Goal: Information Seeking & Learning: Learn about a topic

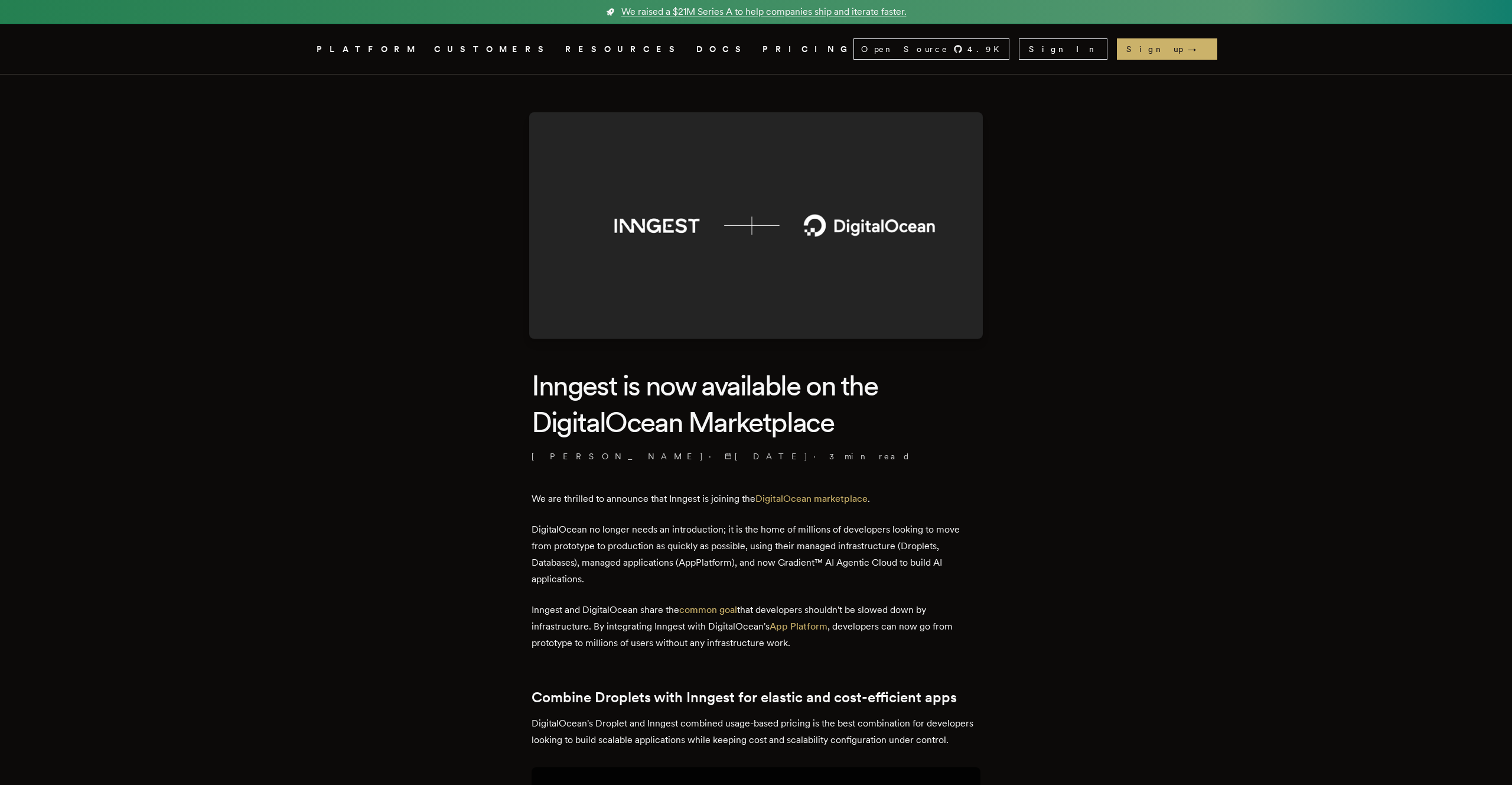
click at [548, 394] on h1 "Inngest is now available on the DigitalOcean Marketplace" at bounding box center [756, 404] width 449 height 74
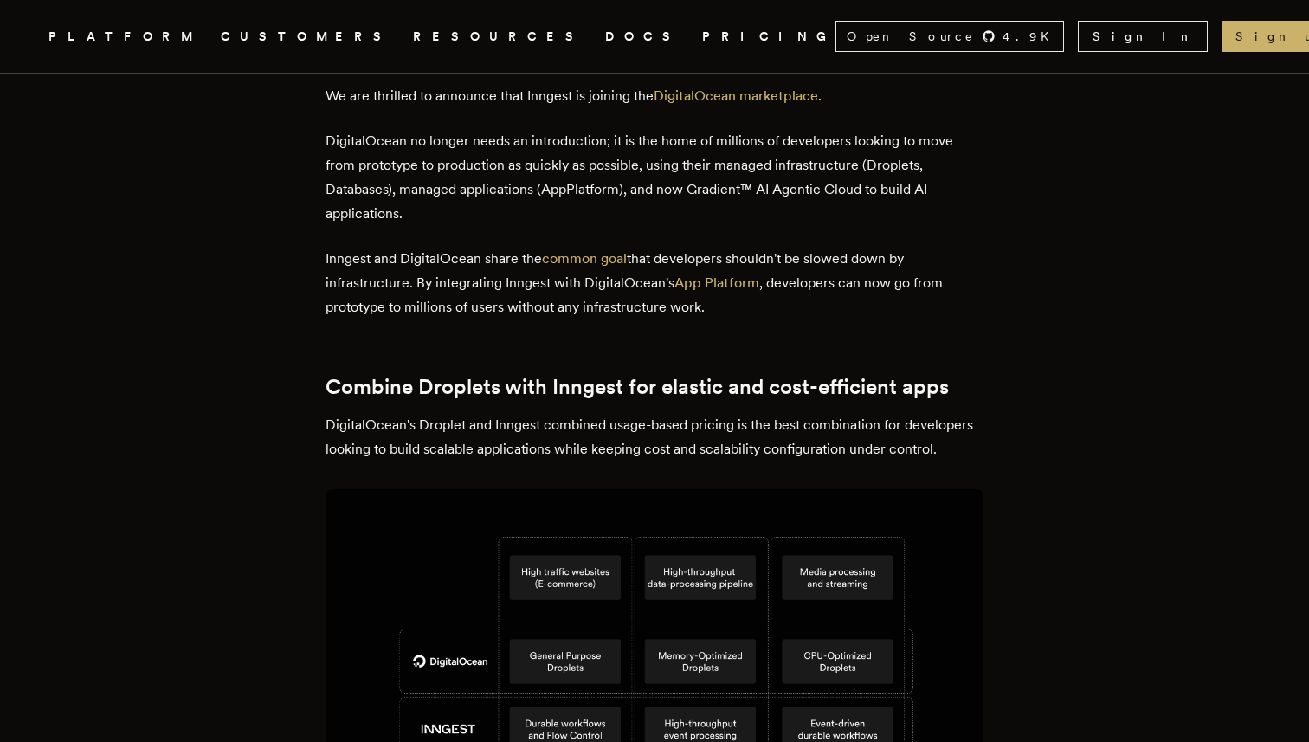
scroll to position [623, 0]
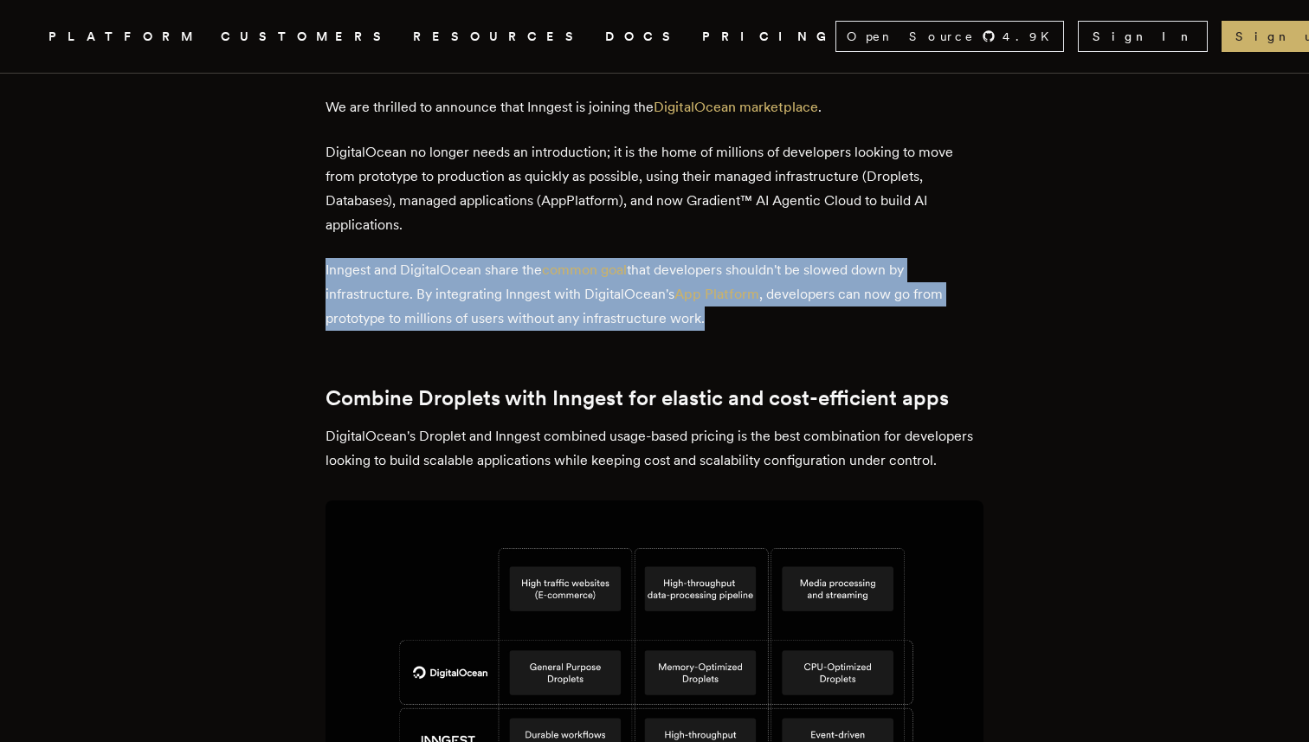
drag, startPoint x: 557, startPoint y: 257, endPoint x: 809, endPoint y: 320, distance: 260.6
click at [809, 320] on p "Inngest and DigitalOcean share the common goal that developers shouldn't be slo…" at bounding box center [654, 294] width 658 height 73
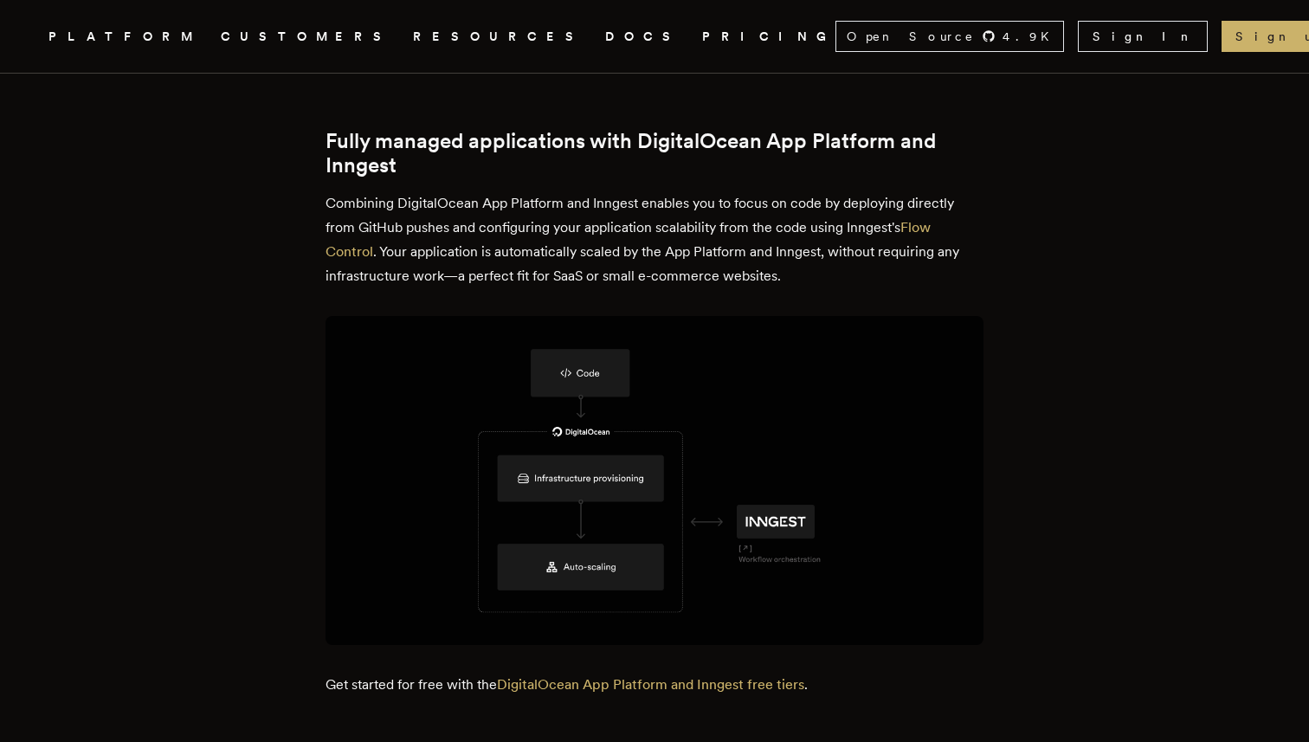
scroll to position [1432, 0]
click at [1192, 564] on article "Inngest is now available on the DigitalOcean Marketplace Charly Poly · [DATE] ·…" at bounding box center [654, 650] width 1170 height 3946
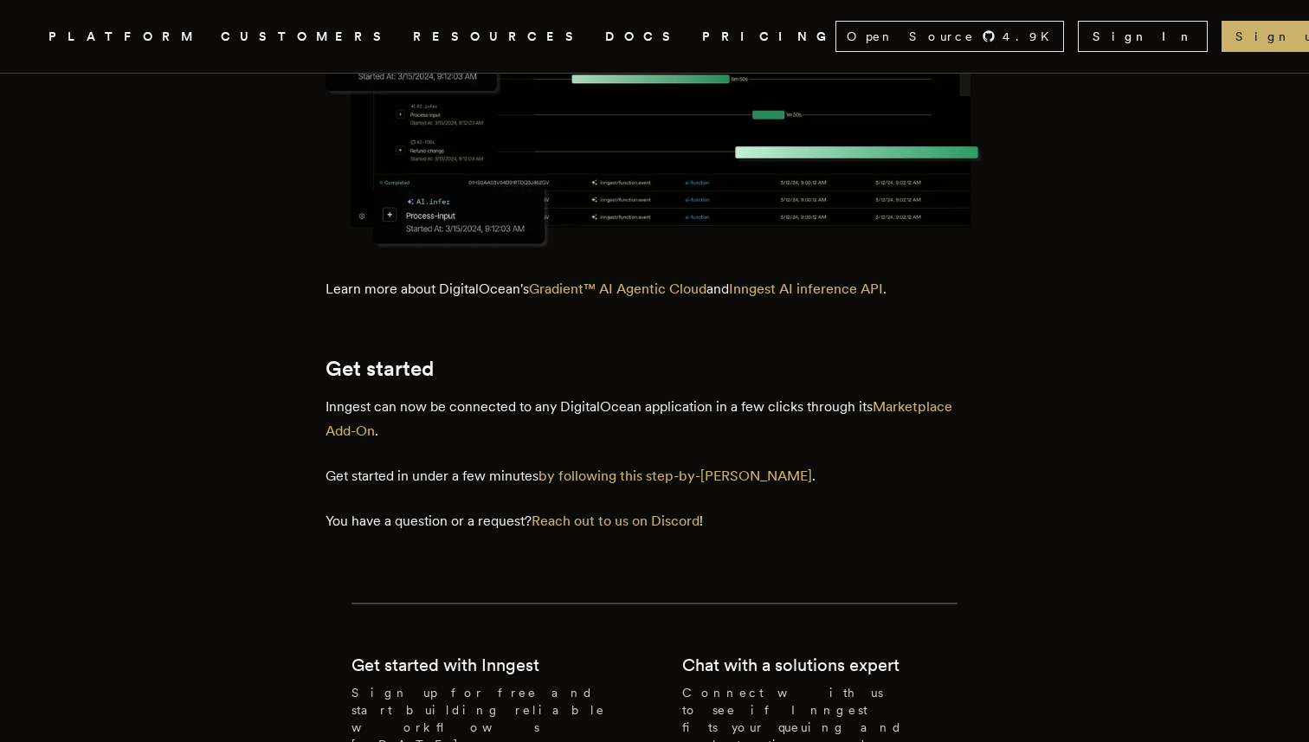
scroll to position [3187, 0]
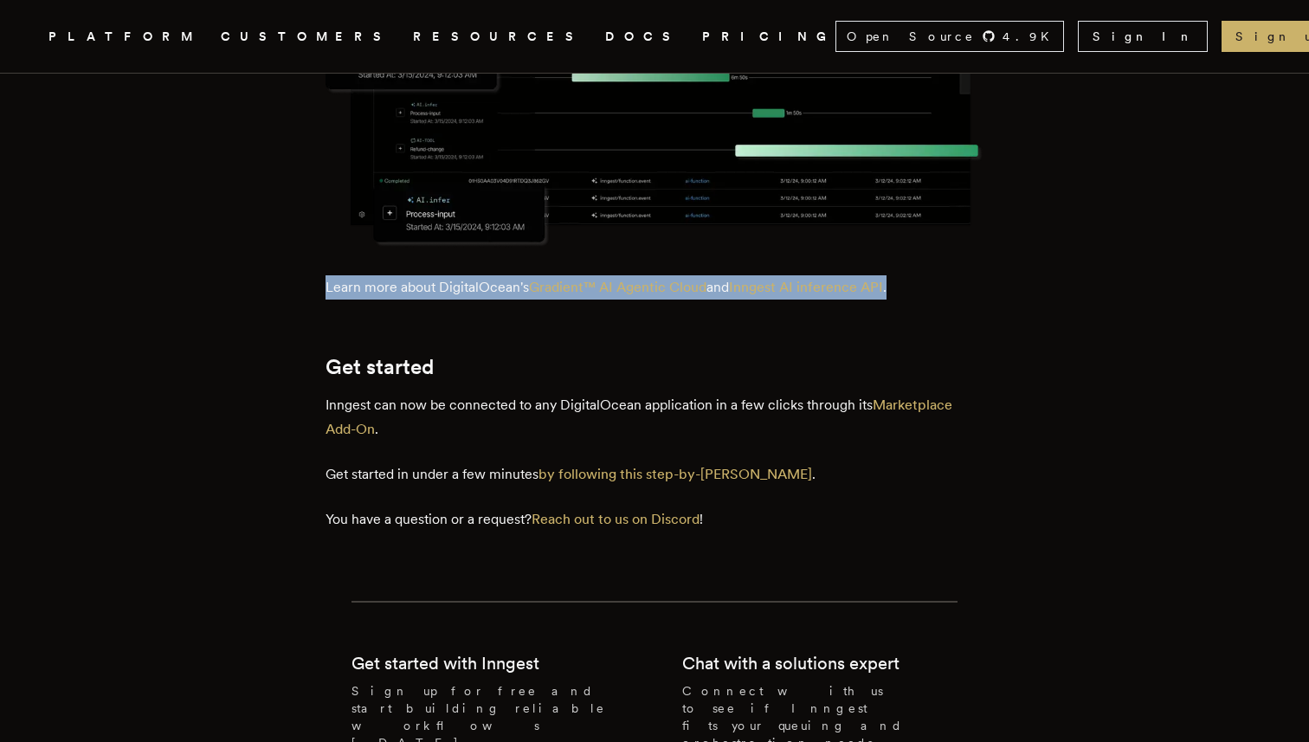
drag, startPoint x: 169, startPoint y: 293, endPoint x: 948, endPoint y: 293, distance: 779.1
click at [948, 293] on p "Learn more about DigitalOcean's Gradient™ AI Agentic Cloud and Inngest AI infer…" at bounding box center [654, 287] width 658 height 24
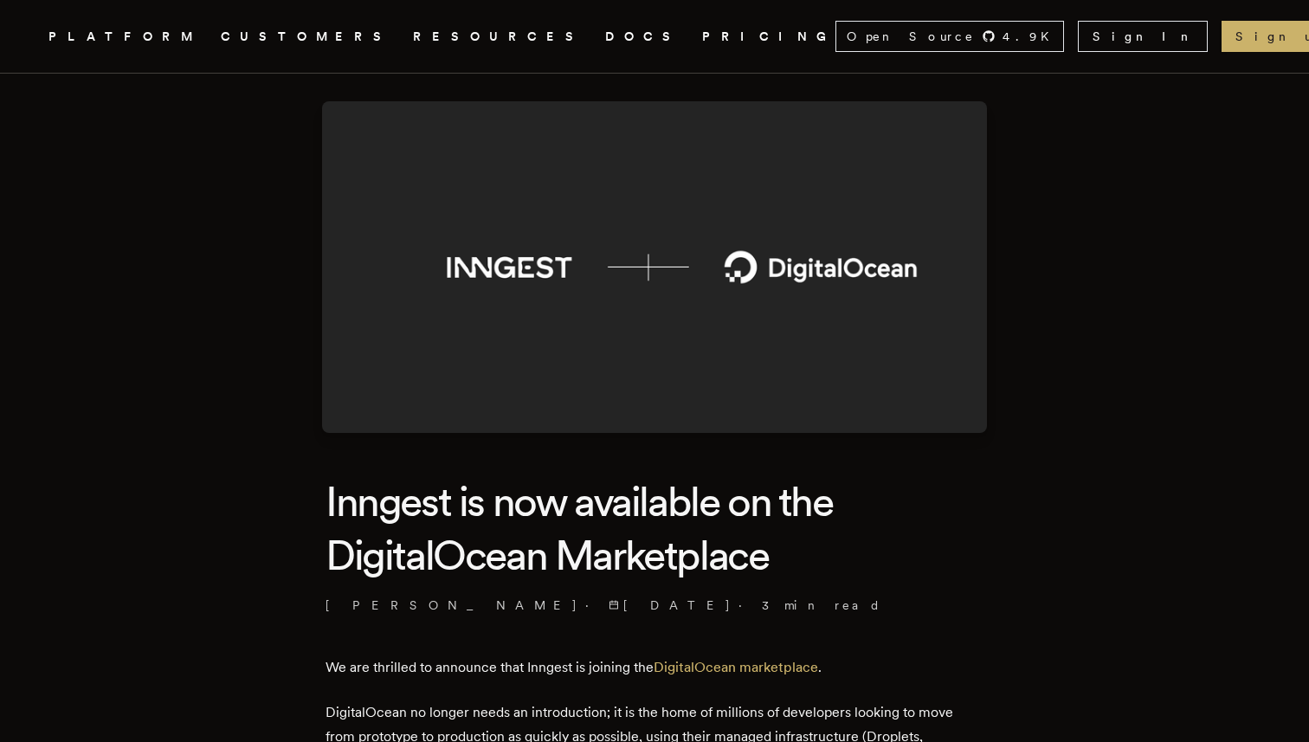
scroll to position [0, 0]
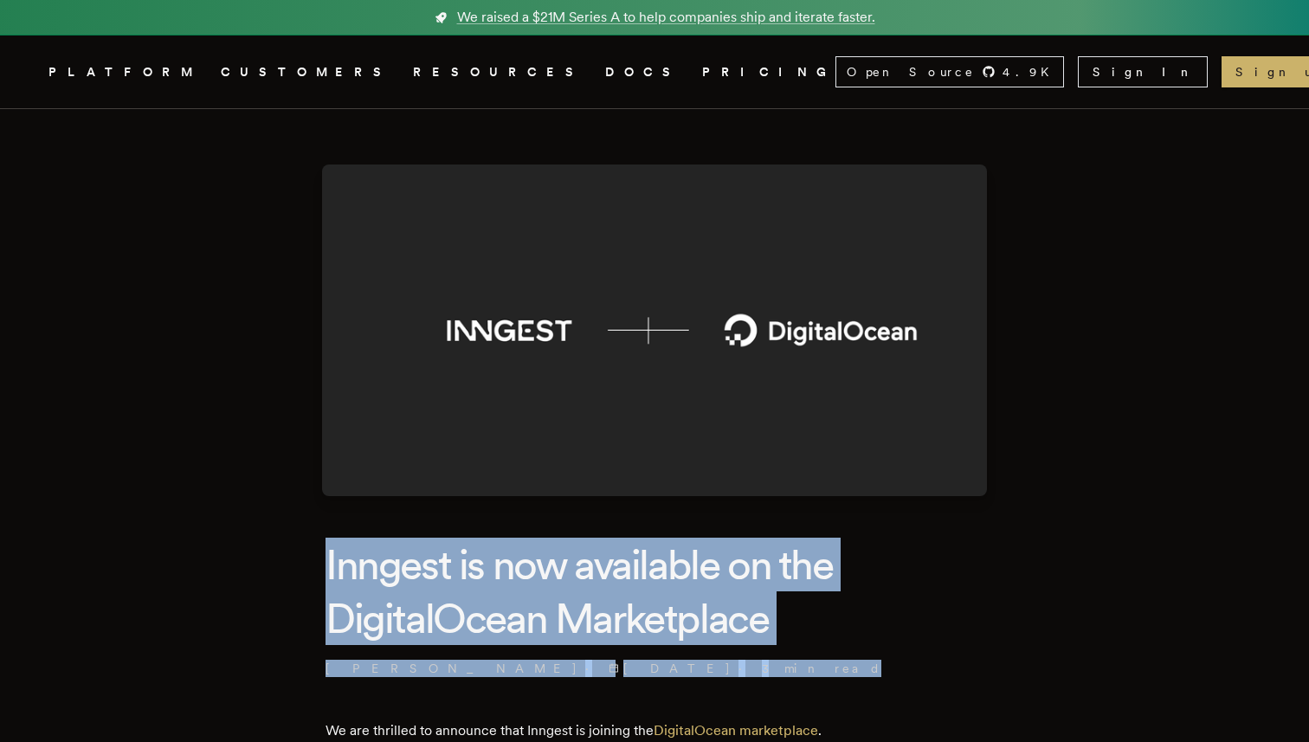
drag, startPoint x: 268, startPoint y: 512, endPoint x: 915, endPoint y: 665, distance: 664.3
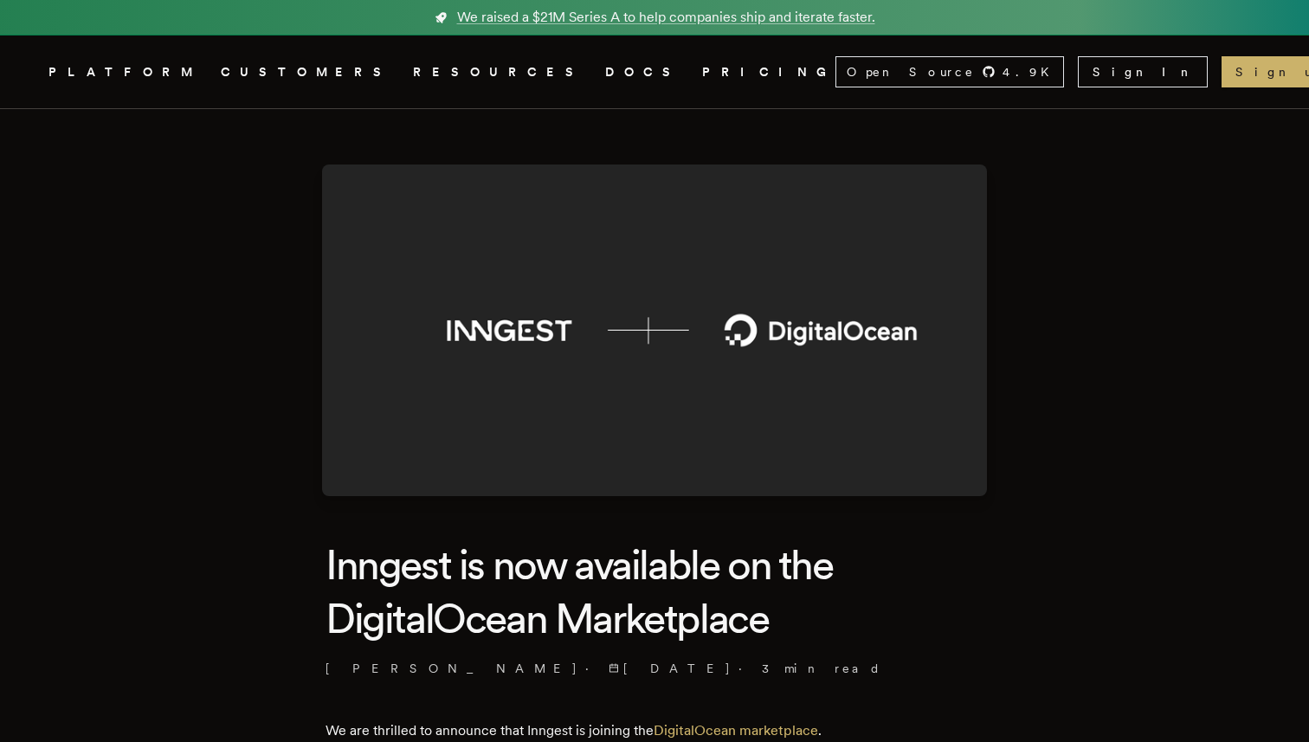
click at [929, 607] on h1 "Inngest is now available on the DigitalOcean Marketplace" at bounding box center [654, 592] width 658 height 108
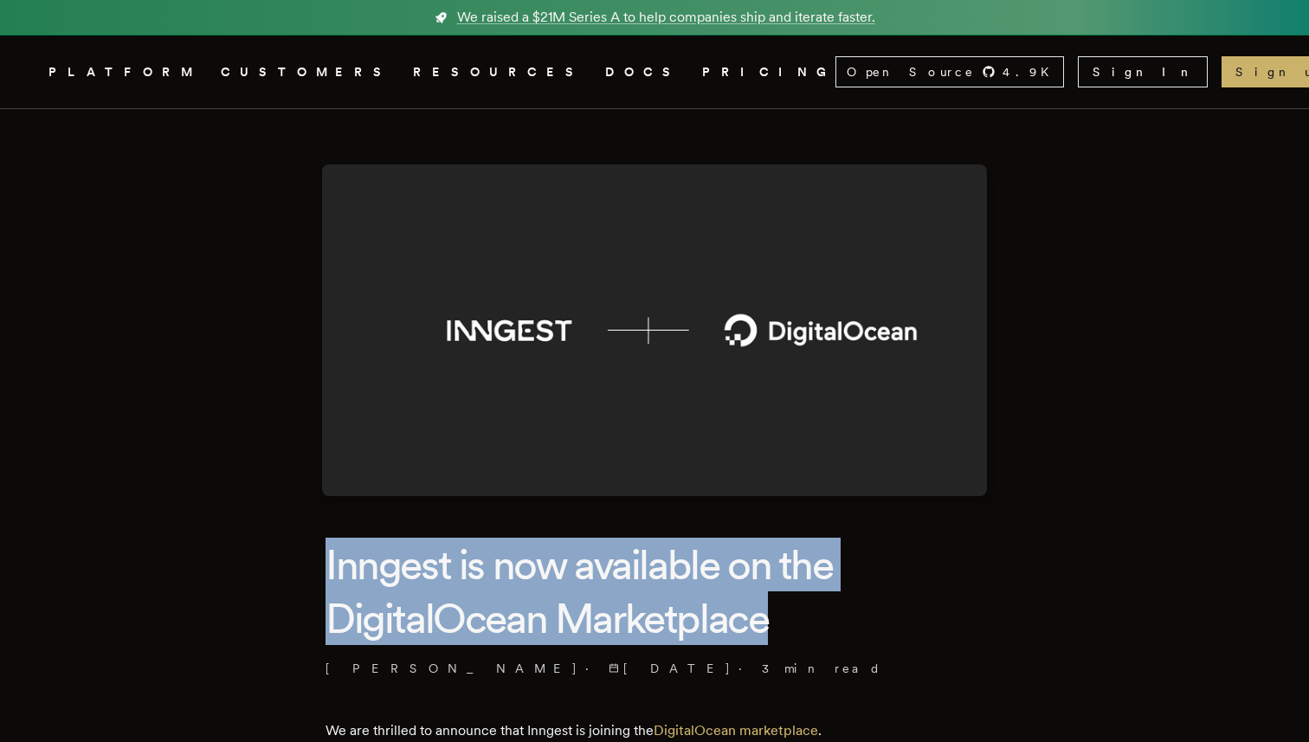
drag, startPoint x: 753, startPoint y: 519, endPoint x: 849, endPoint y: 612, distance: 133.5
click at [849, 612] on h1 "Inngest is now available on the DigitalOcean Marketplace" at bounding box center [654, 592] width 658 height 108
drag, startPoint x: 849, startPoint y: 612, endPoint x: 865, endPoint y: 532, distance: 82.0
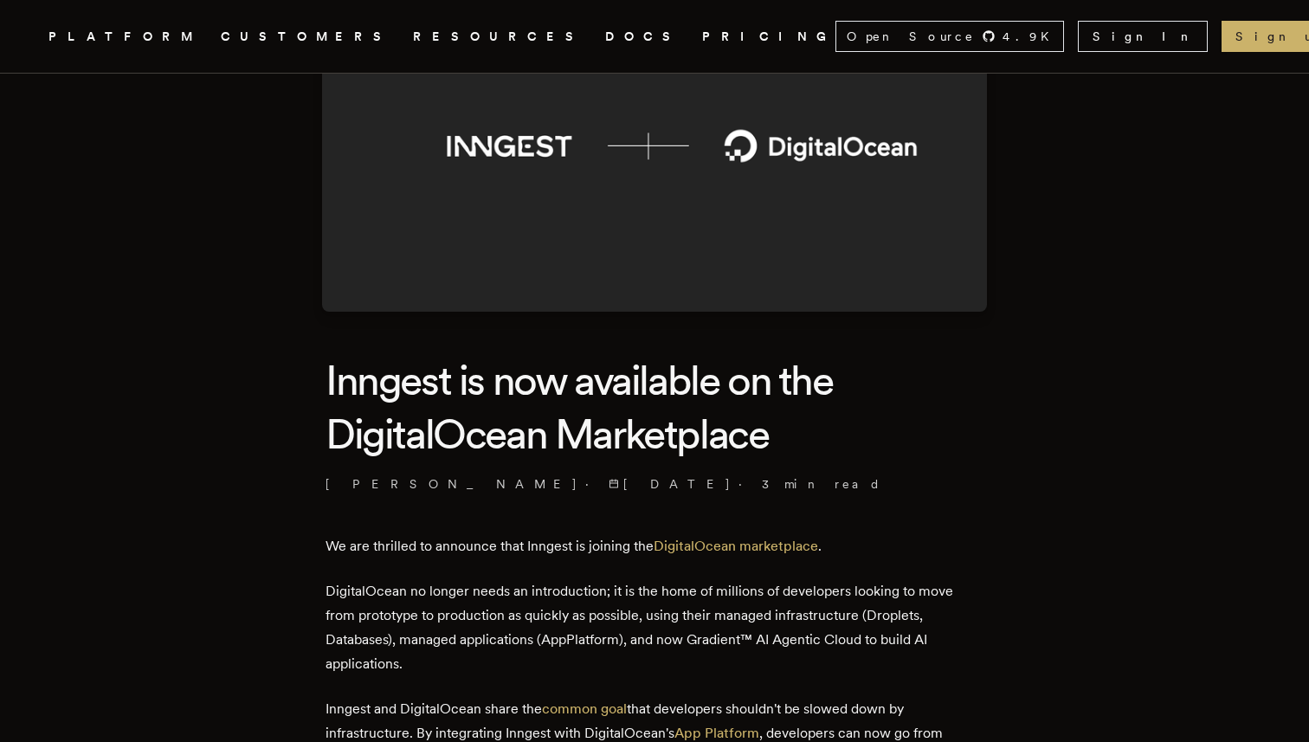
scroll to position [190, 0]
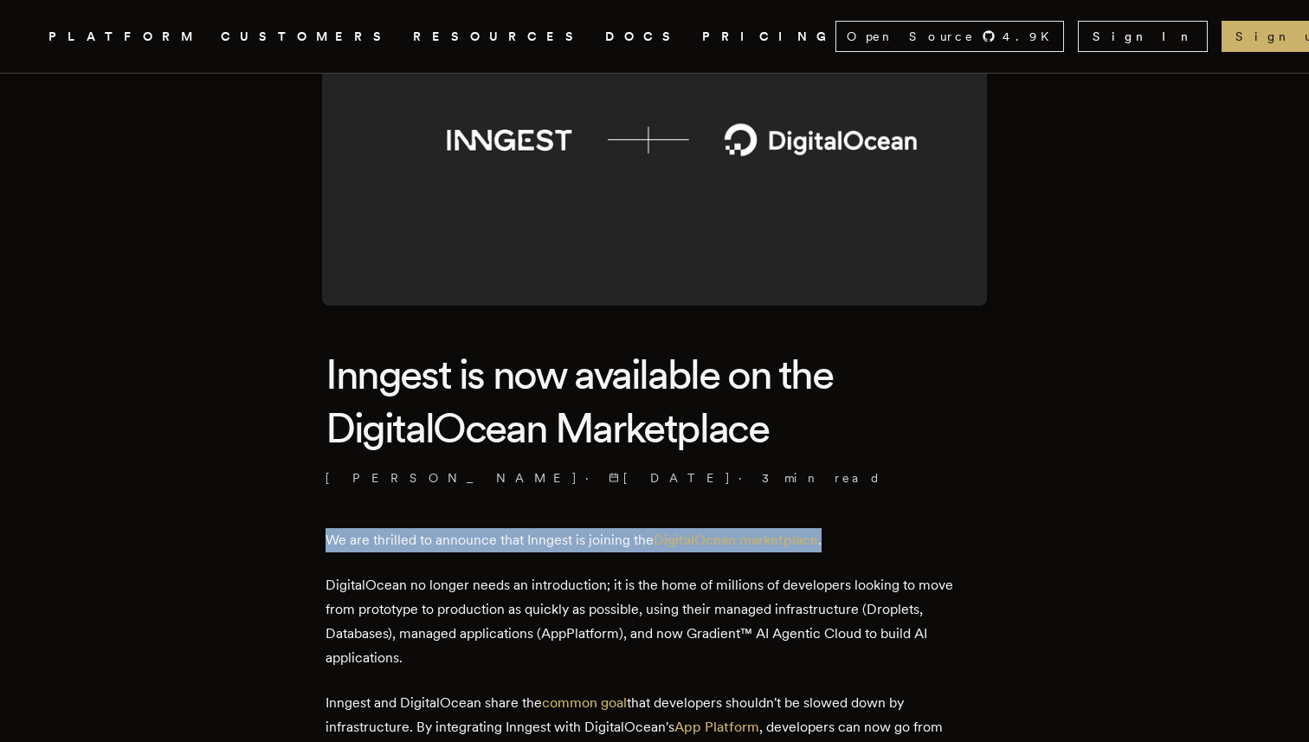
drag, startPoint x: 287, startPoint y: 521, endPoint x: 860, endPoint y: 536, distance: 574.1
click at [860, 536] on p "We are thrilled to announce that Inngest is joining the DigitalOcean marketplac…" at bounding box center [654, 540] width 658 height 24
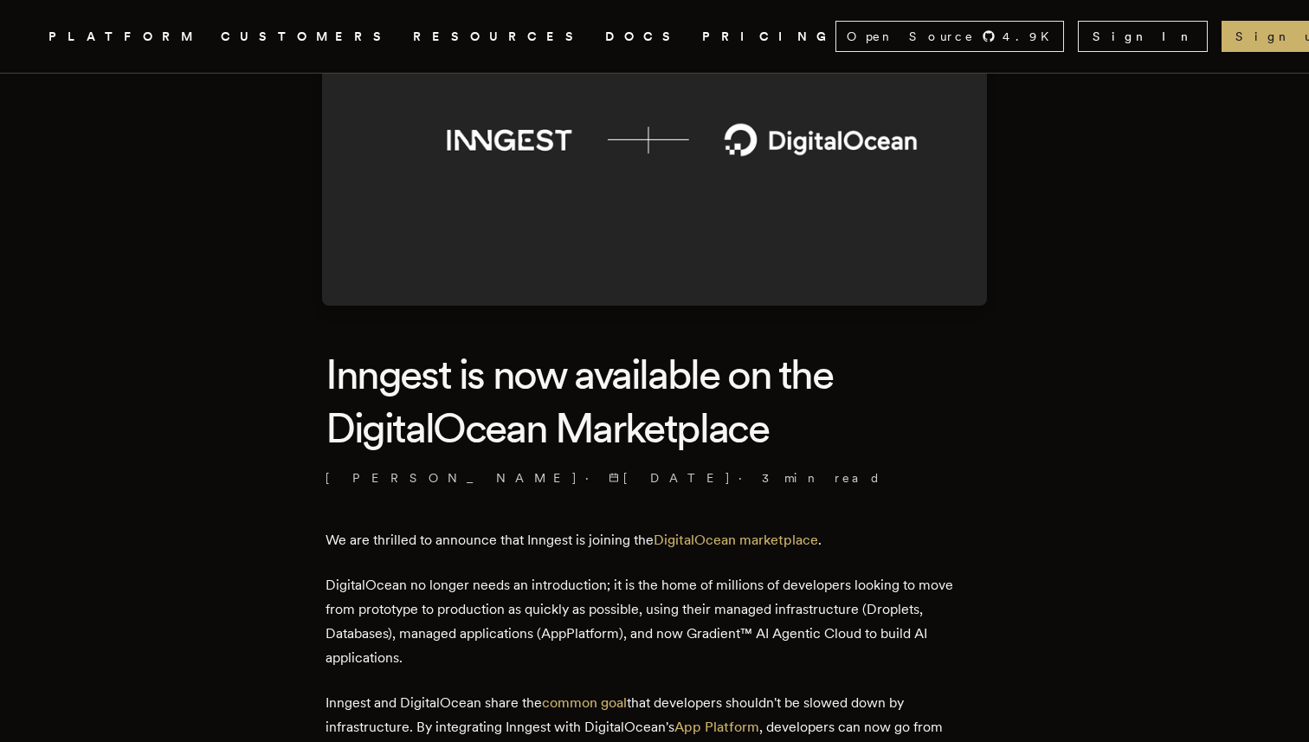
click at [860, 536] on p "We are thrilled to announce that Inngest is joining the DigitalOcean marketplac…" at bounding box center [654, 540] width 658 height 24
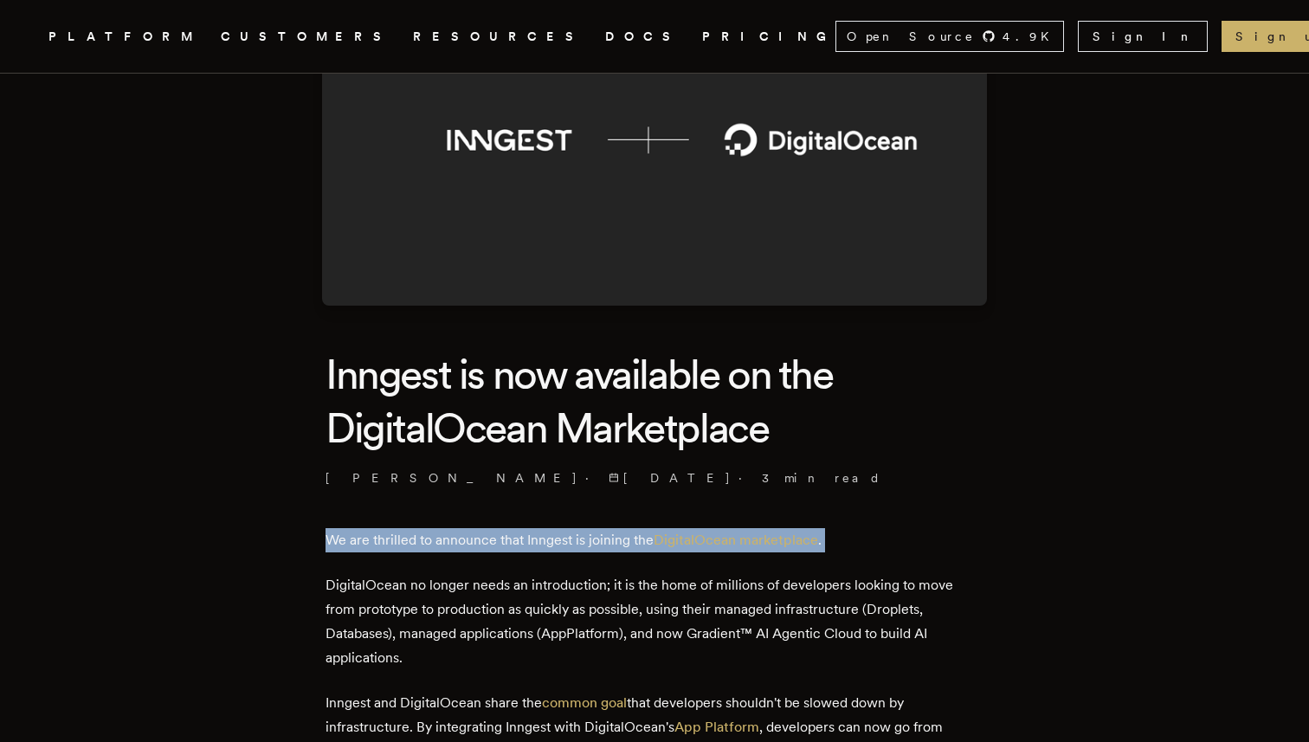
click at [860, 536] on p "We are thrilled to announce that Inngest is joining the DigitalOcean marketplac…" at bounding box center [654, 540] width 658 height 24
click at [898, 538] on p "We are thrilled to announce that Inngest is joining the DigitalOcean marketplac…" at bounding box center [654, 540] width 658 height 24
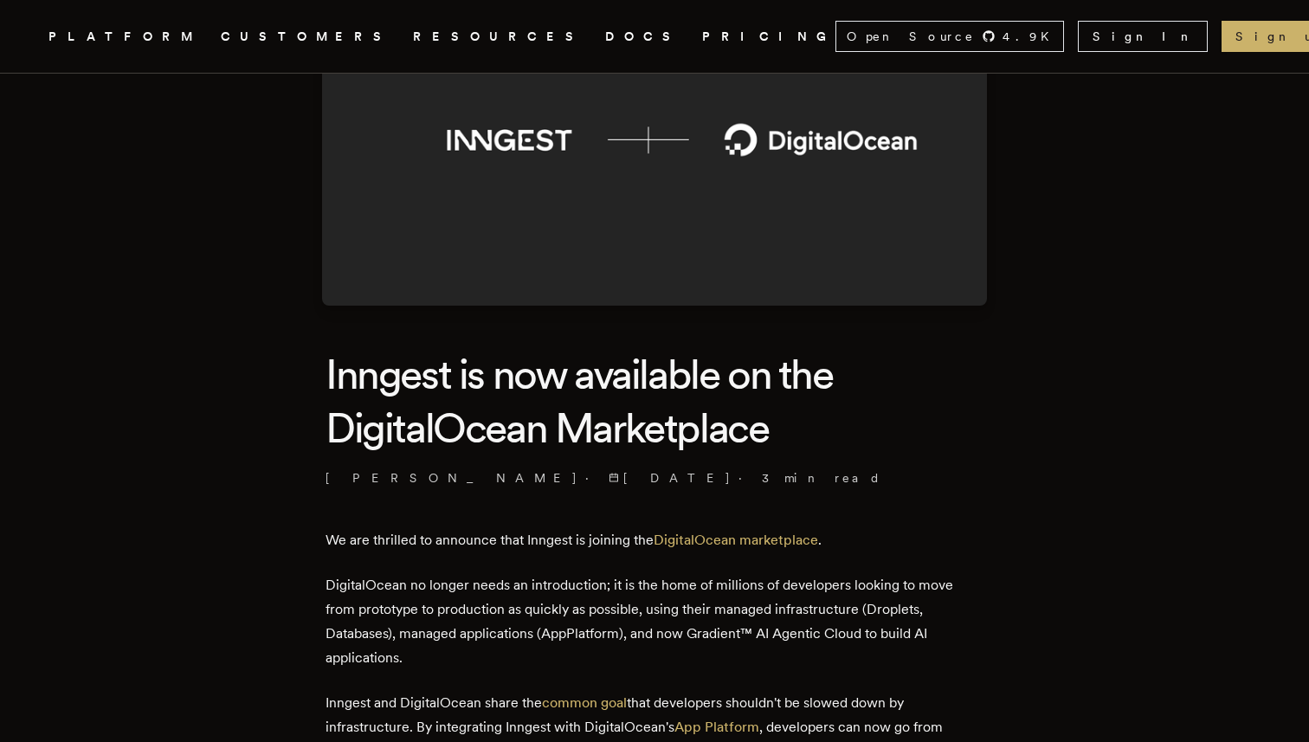
click at [898, 538] on p "We are thrilled to announce that Inngest is joining the DigitalOcean marketplac…" at bounding box center [654, 540] width 658 height 24
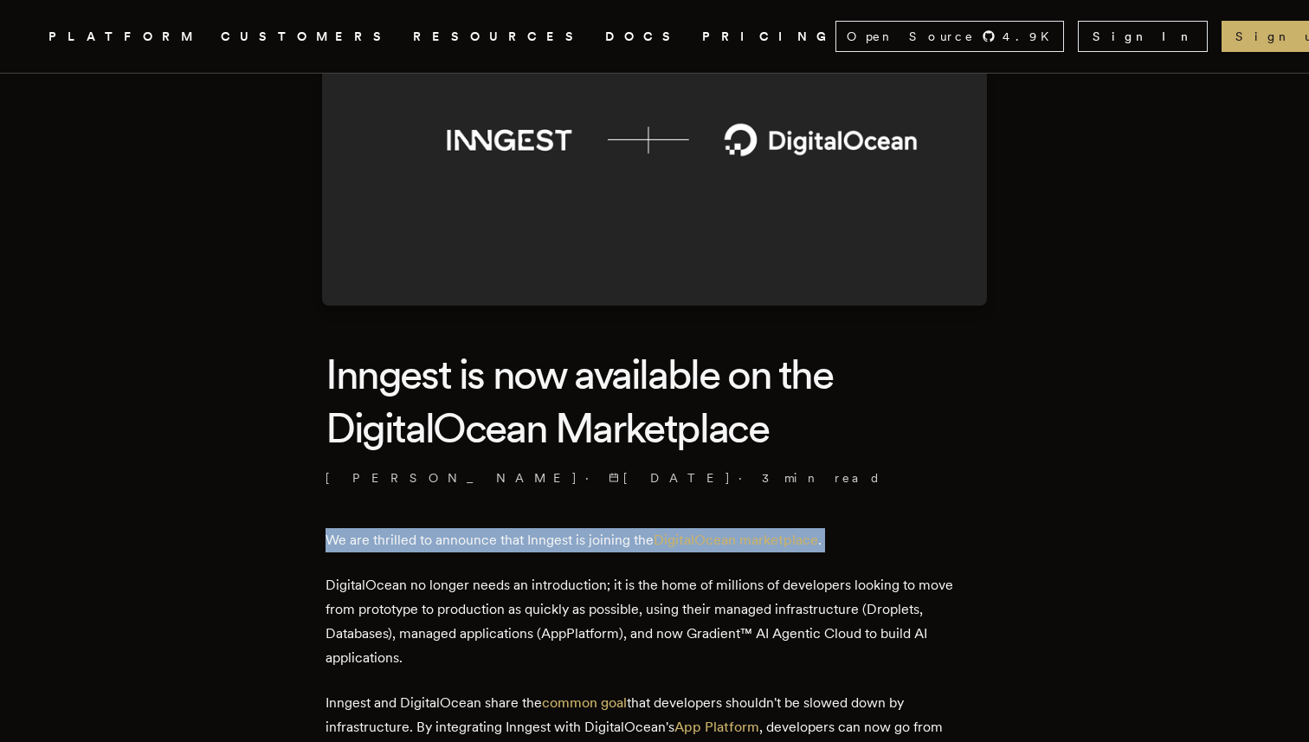
click at [929, 542] on p "We are thrilled to announce that Inngest is joining the DigitalOcean marketplac…" at bounding box center [654, 540] width 658 height 24
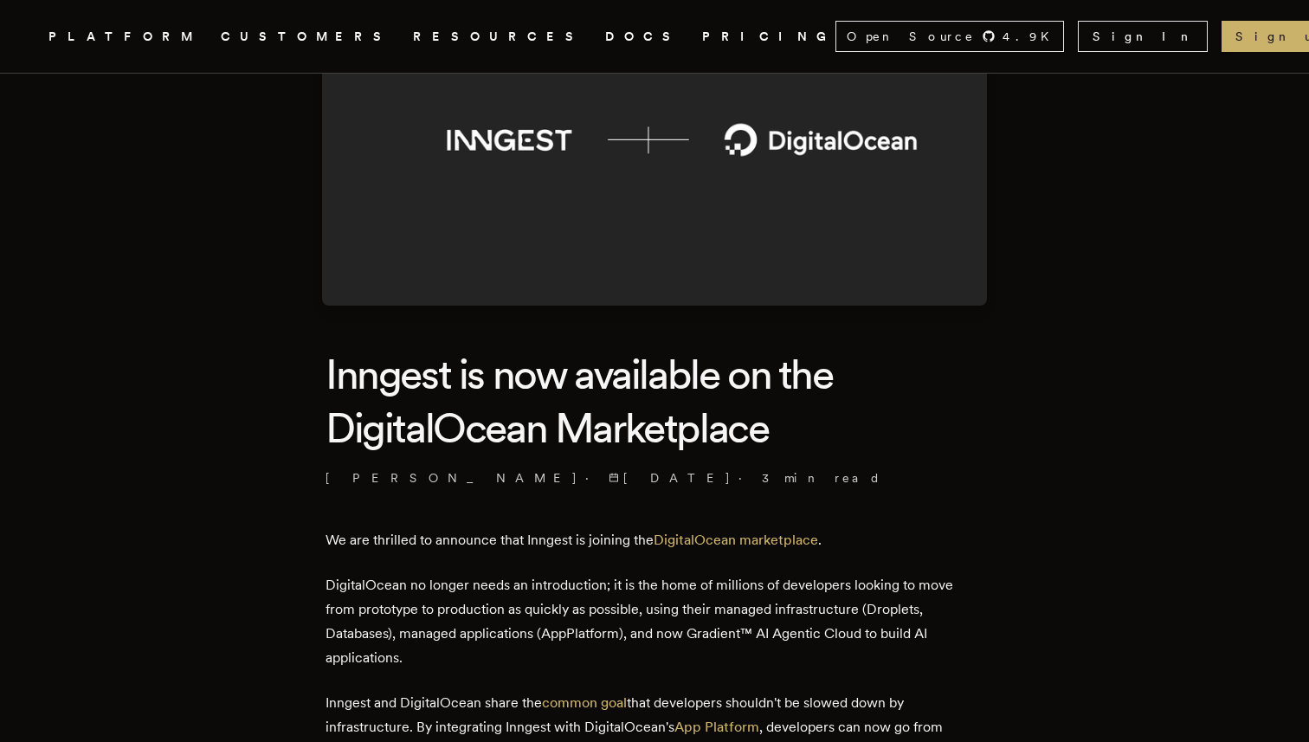
click at [929, 542] on p "We are thrilled to announce that Inngest is joining the DigitalOcean marketplac…" at bounding box center [654, 540] width 658 height 24
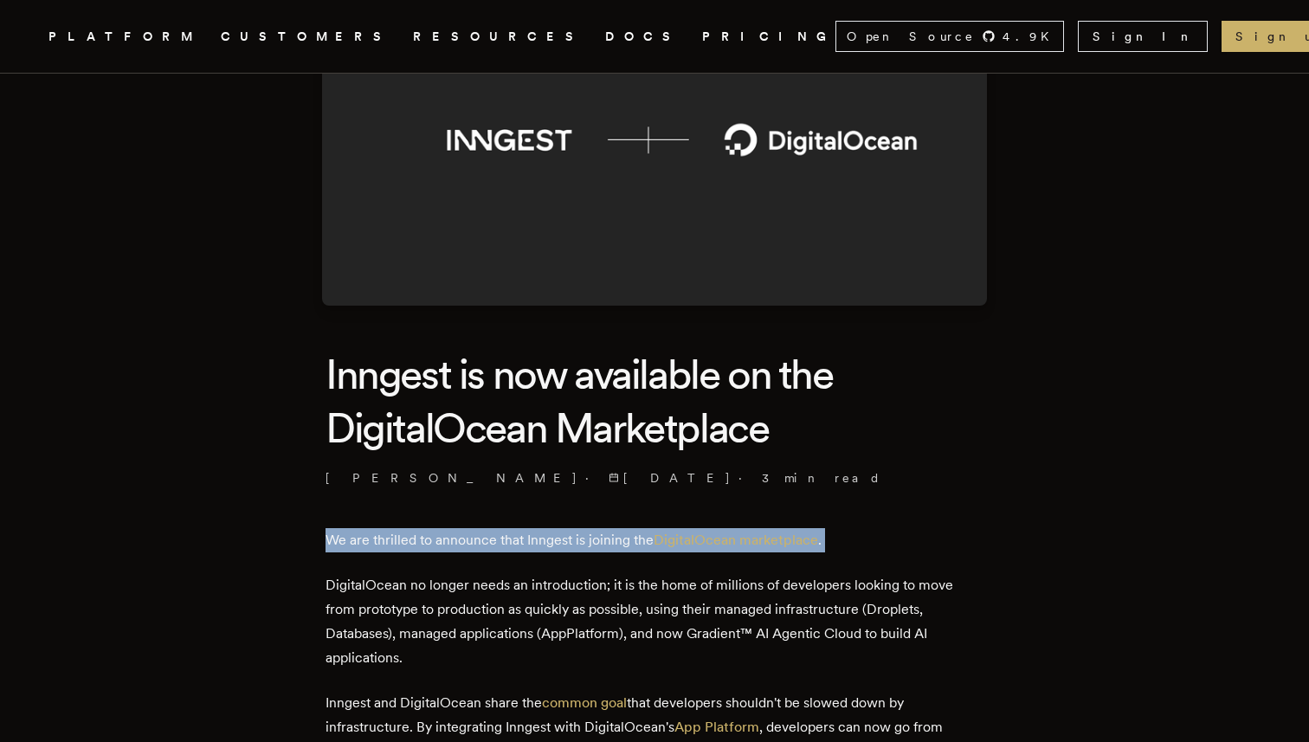
click at [952, 542] on p "We are thrilled to announce that Inngest is joining the DigitalOcean marketplac…" at bounding box center [654, 540] width 658 height 24
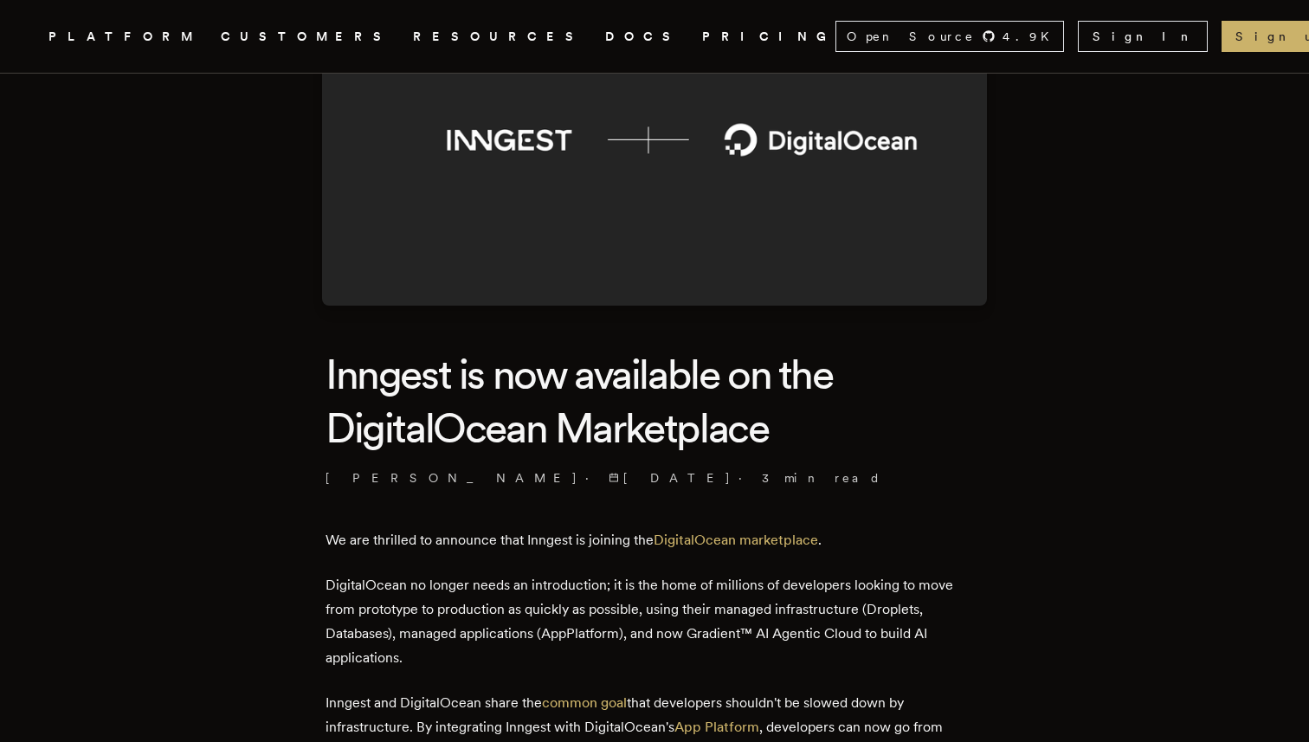
click at [952, 542] on p "We are thrilled to announce that Inngest is joining the DigitalOcean marketplac…" at bounding box center [654, 540] width 658 height 24
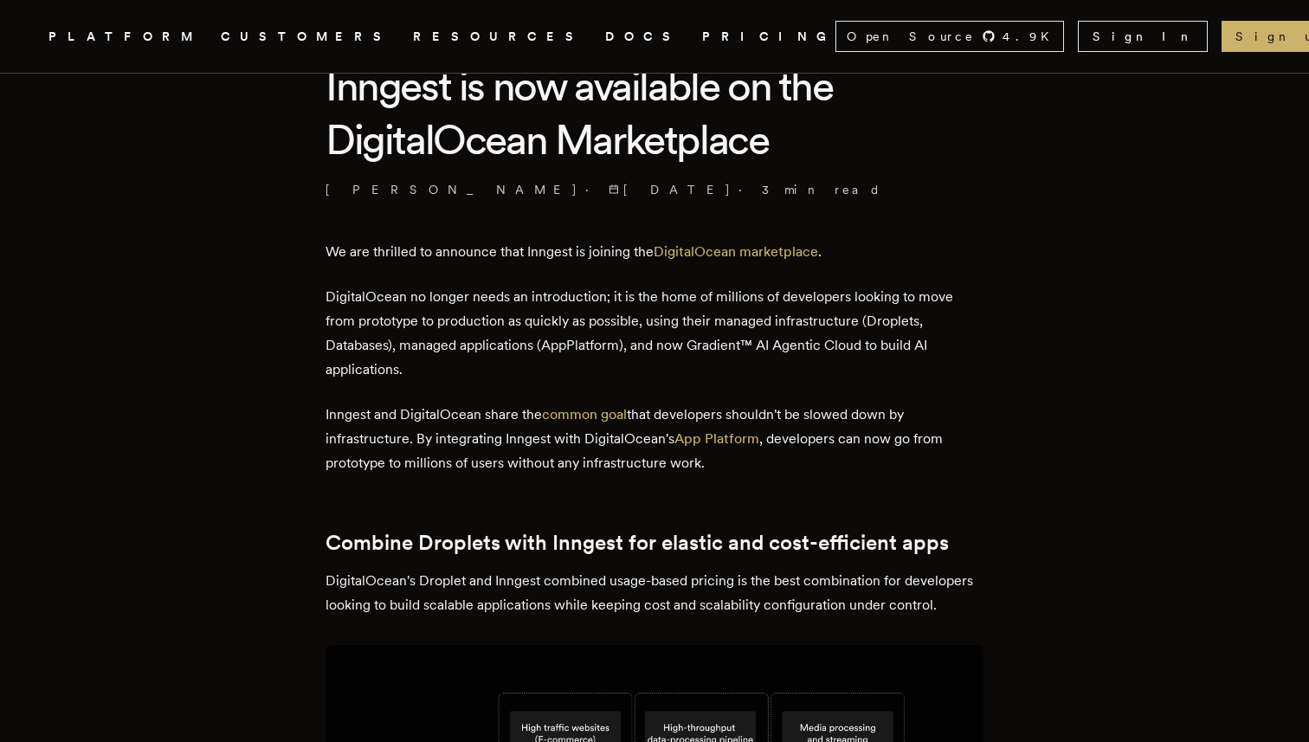
scroll to position [487, 0]
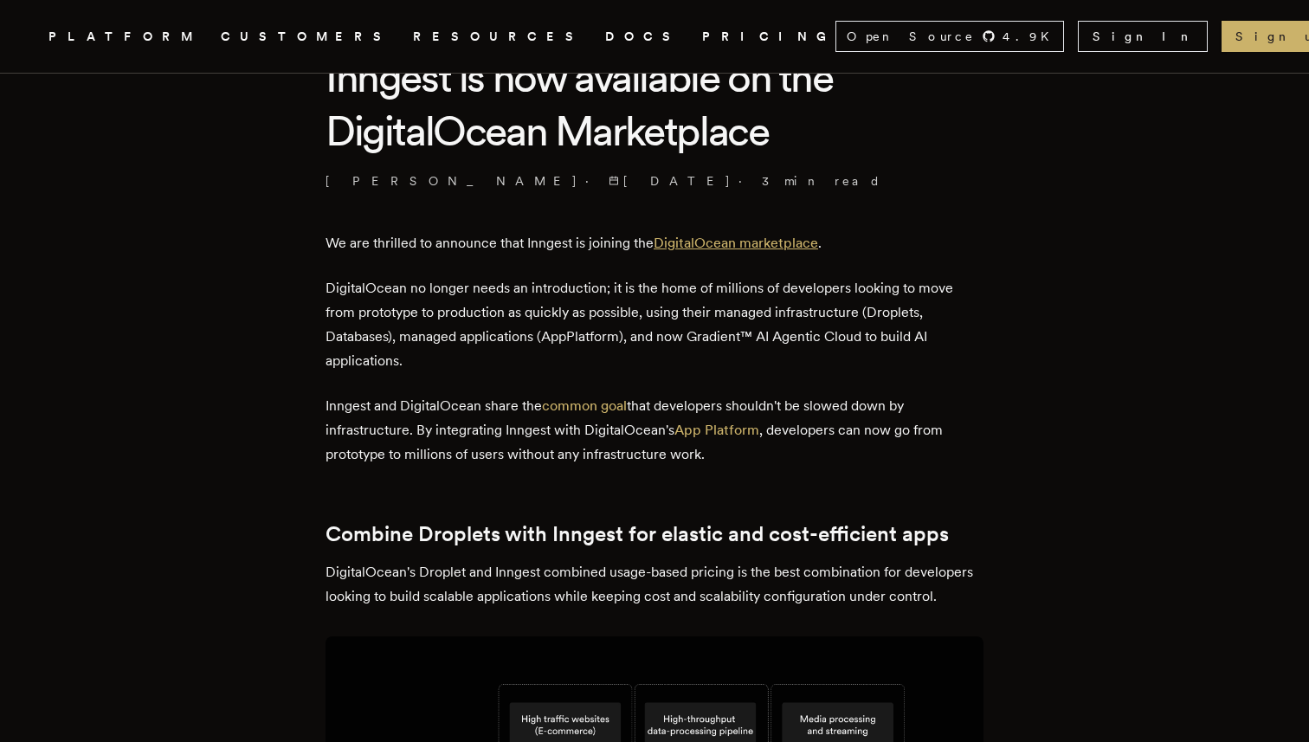
click at [808, 239] on link "DigitalOcean marketplace" at bounding box center [736, 243] width 164 height 16
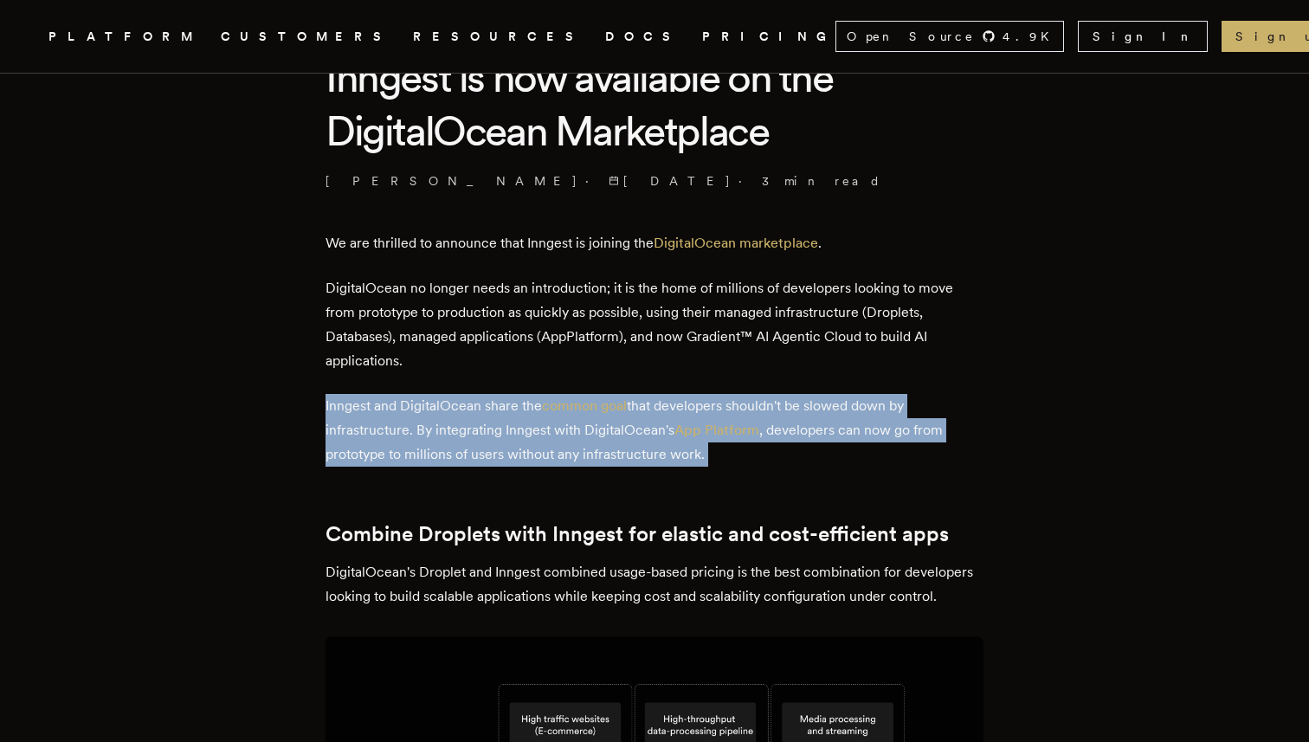
drag, startPoint x: 296, startPoint y: 396, endPoint x: 829, endPoint y: 468, distance: 538.2
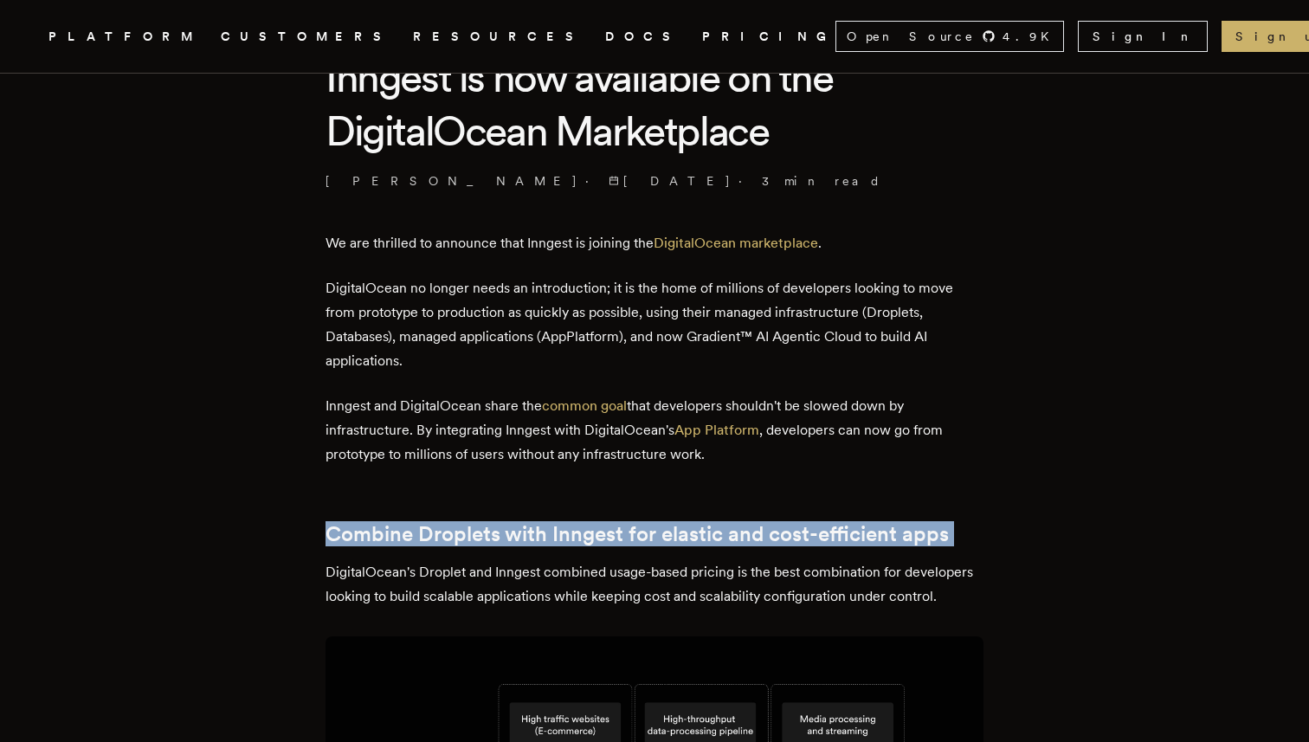
click at [854, 453] on p "Inngest and DigitalOcean share the common goal that developers shouldn't be slo…" at bounding box center [654, 430] width 658 height 73
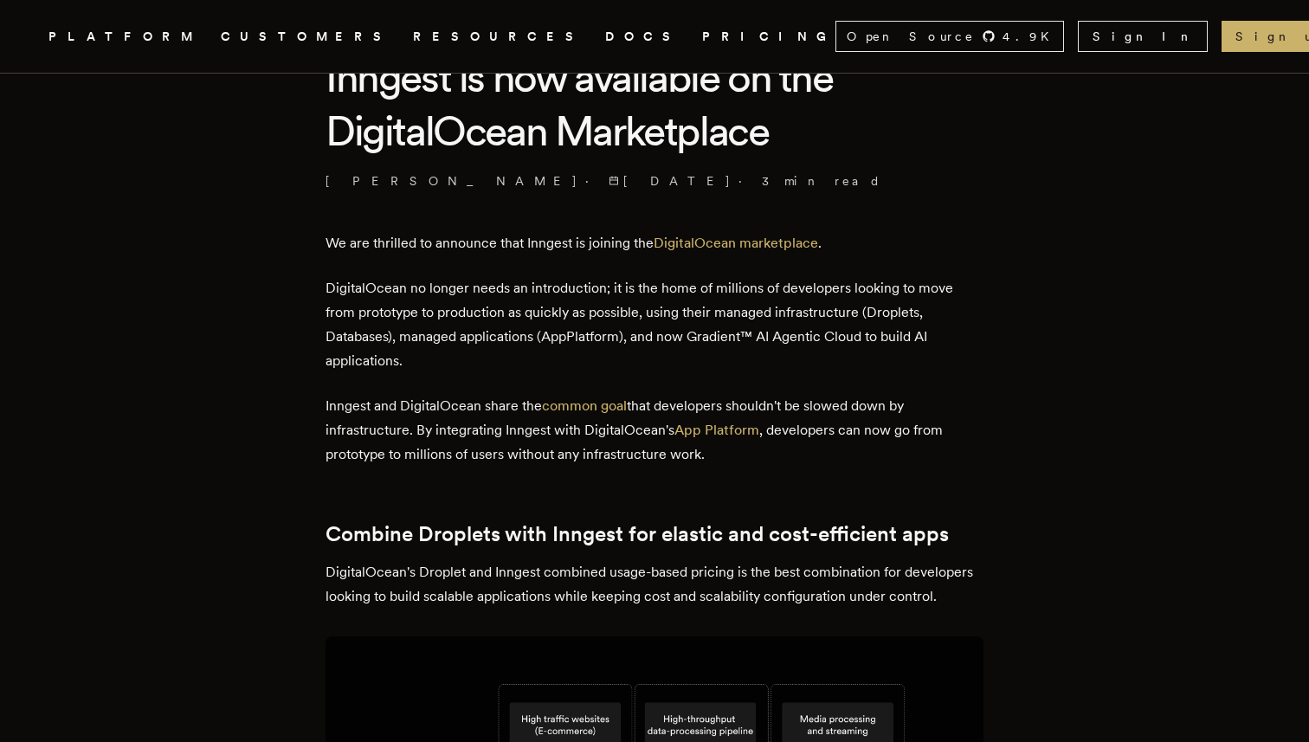
click at [854, 453] on p "Inngest and DigitalOcean share the common goal that developers shouldn't be slo…" at bounding box center [654, 430] width 658 height 73
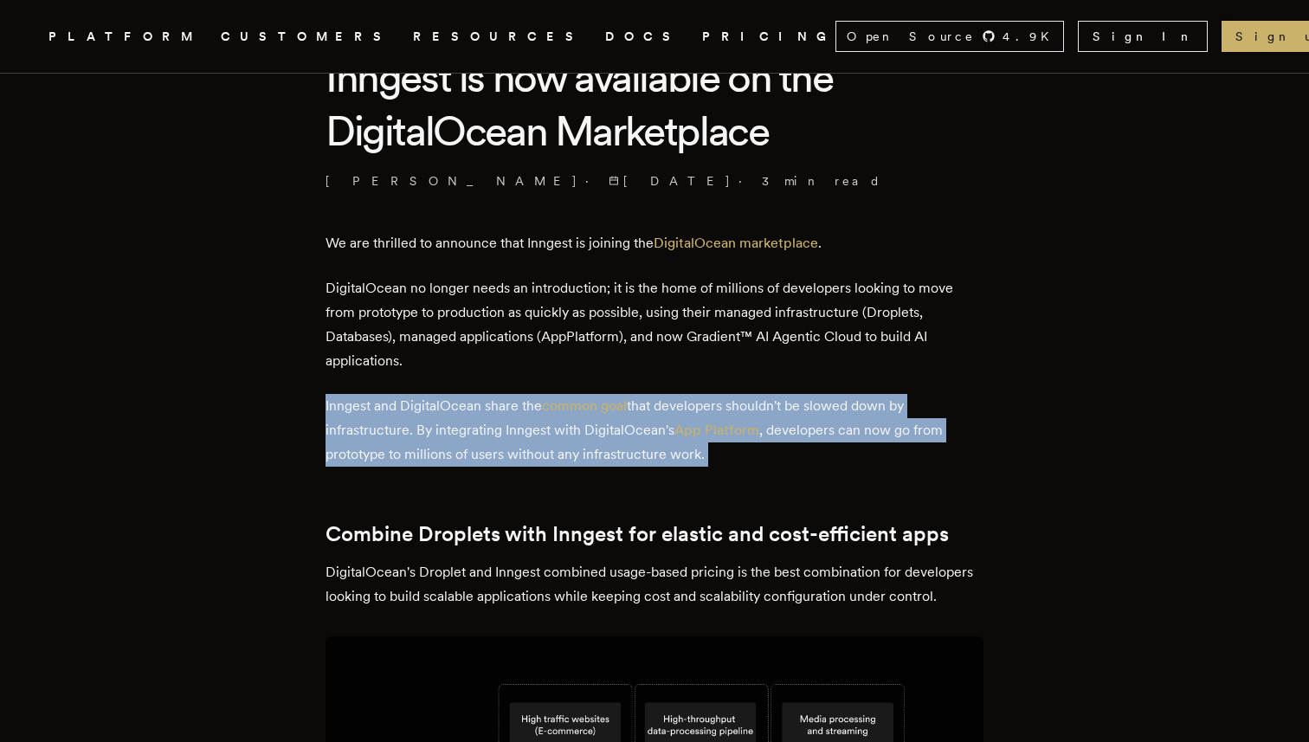
click at [854, 453] on p "Inngest and DigitalOcean share the common goal that developers shouldn't be slo…" at bounding box center [654, 430] width 658 height 73
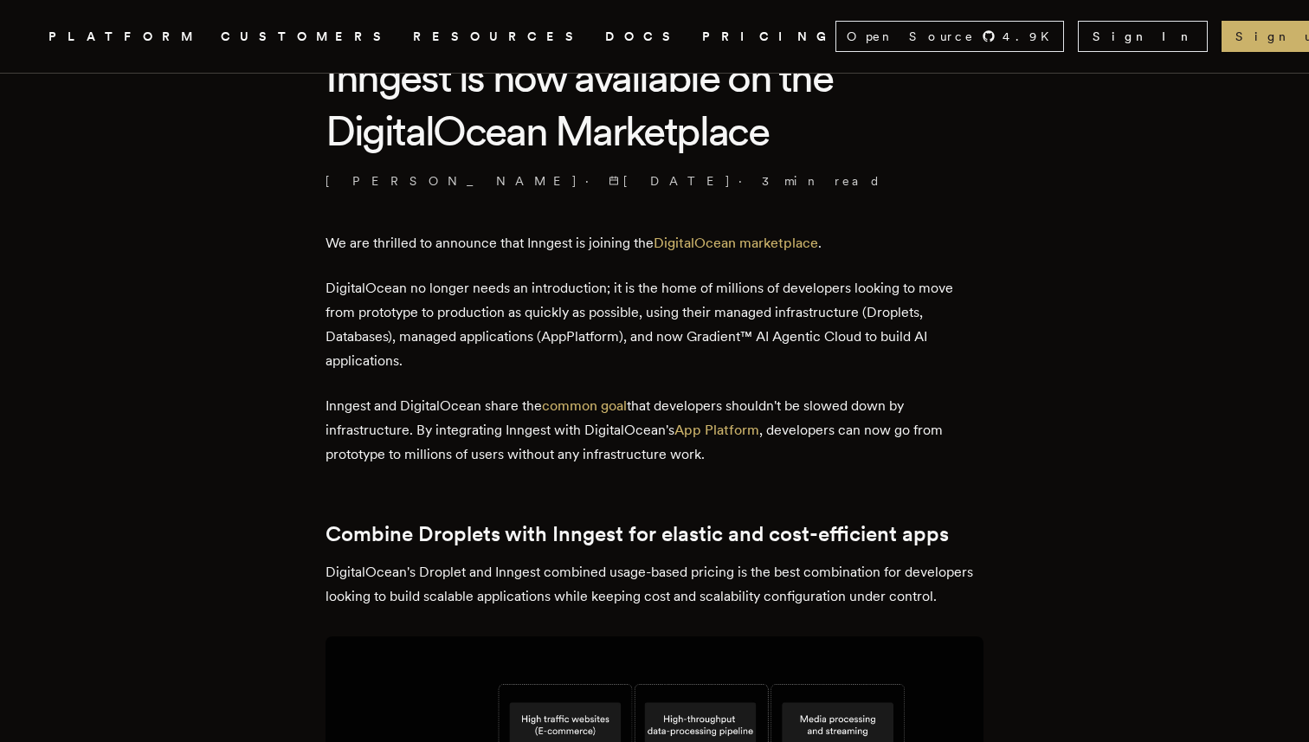
click at [854, 453] on p "Inngest and DigitalOcean share the common goal that developers shouldn't be slo…" at bounding box center [654, 430] width 658 height 73
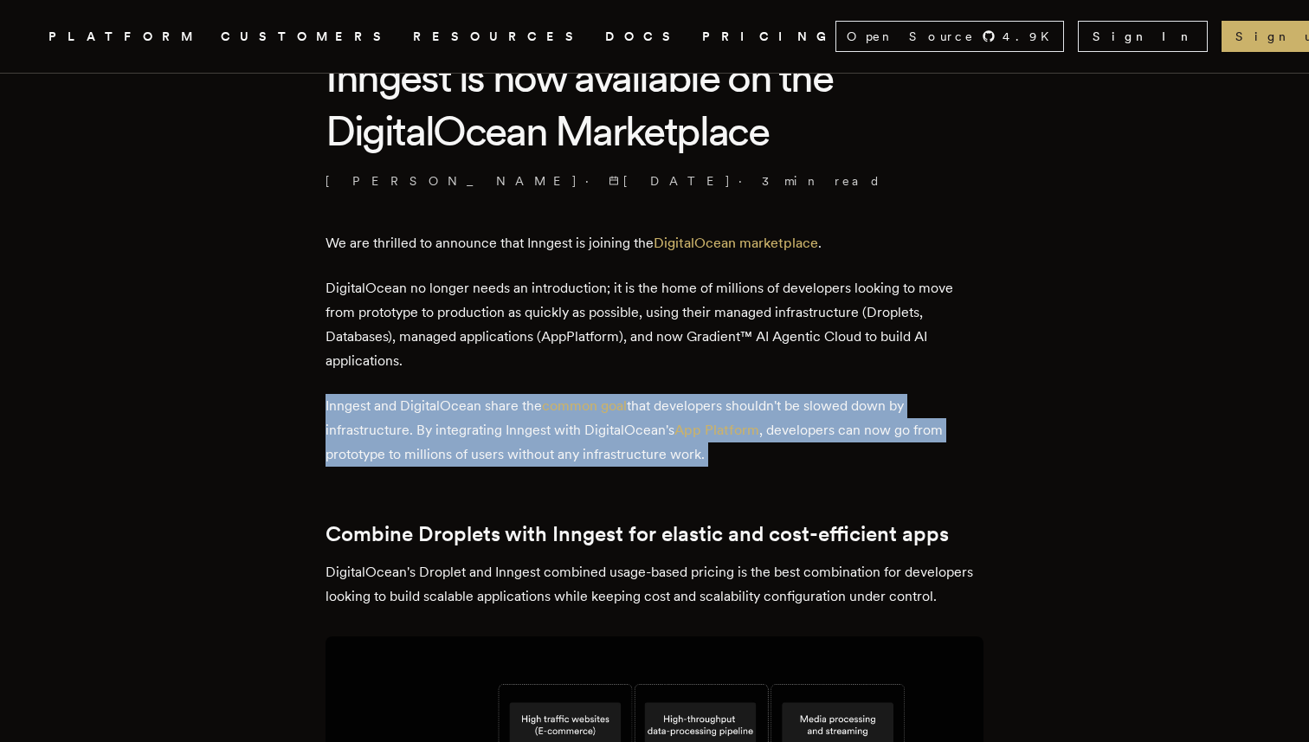
click at [854, 453] on p "Inngest and DigitalOcean share the common goal that developers shouldn't be slo…" at bounding box center [654, 430] width 658 height 73
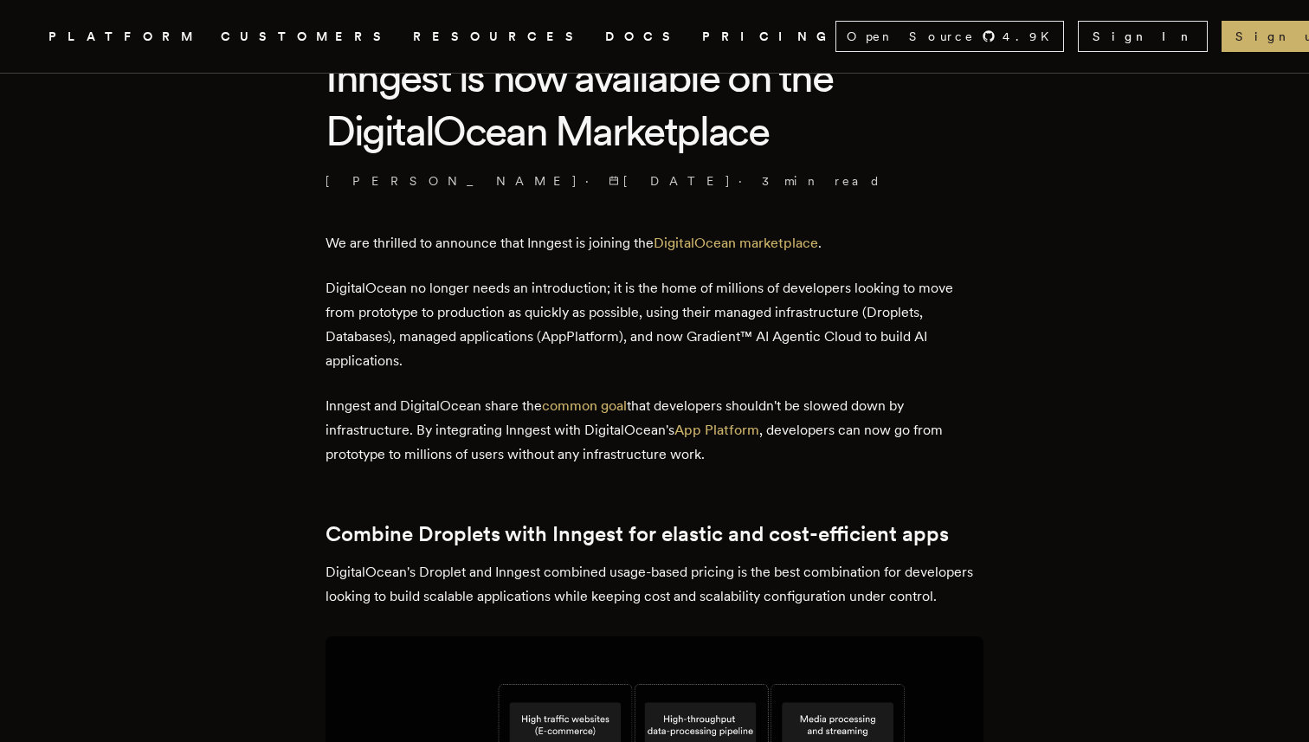
click at [854, 453] on p "Inngest and DigitalOcean share the common goal that developers shouldn't be slo…" at bounding box center [654, 430] width 658 height 73
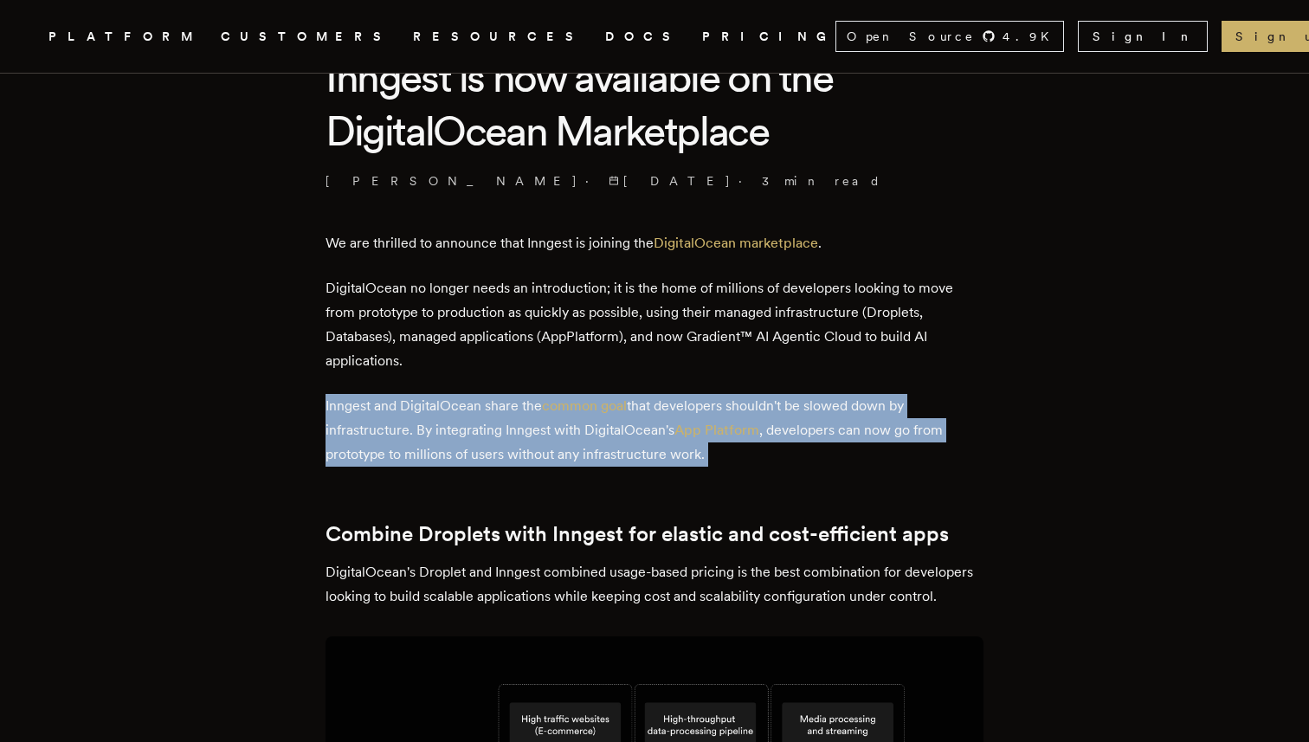
click at [854, 453] on p "Inngest and DigitalOcean share the common goal that developers shouldn't be slo…" at bounding box center [654, 430] width 658 height 73
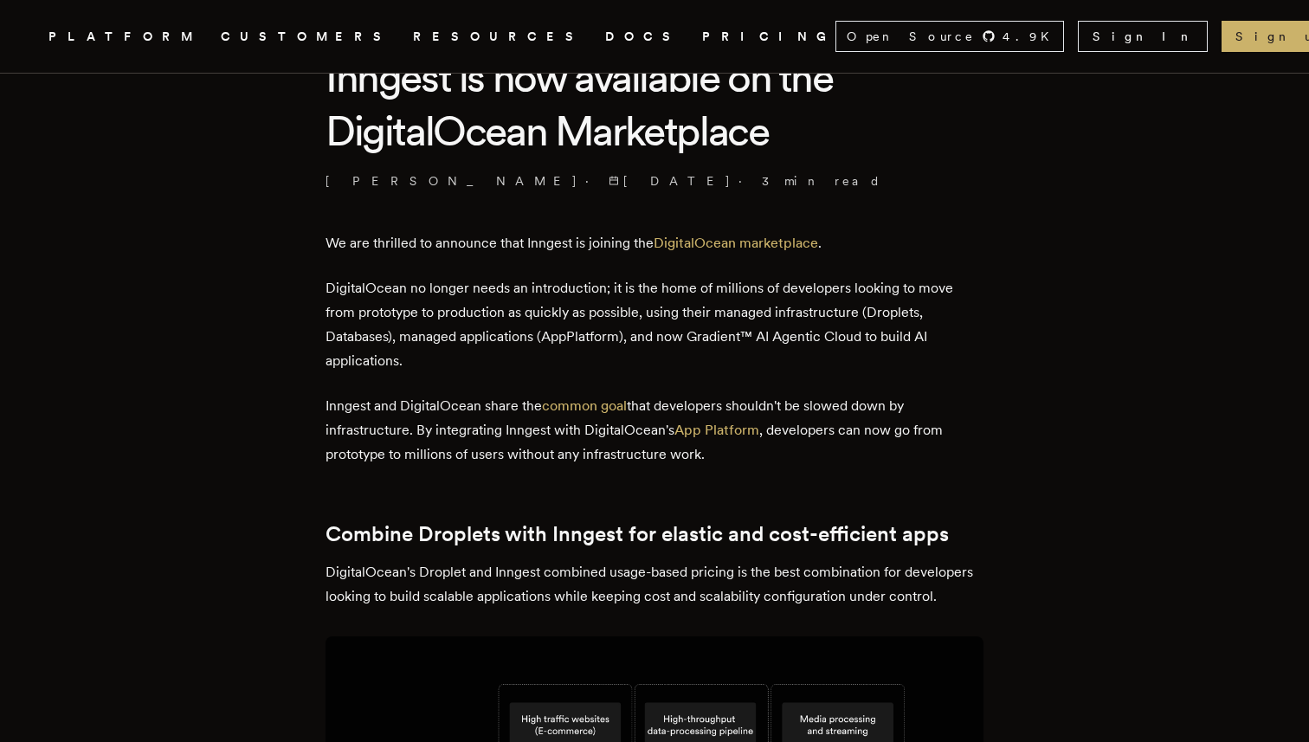
click at [854, 453] on p "Inngest and DigitalOcean share the common goal that developers shouldn't be slo…" at bounding box center [654, 430] width 658 height 73
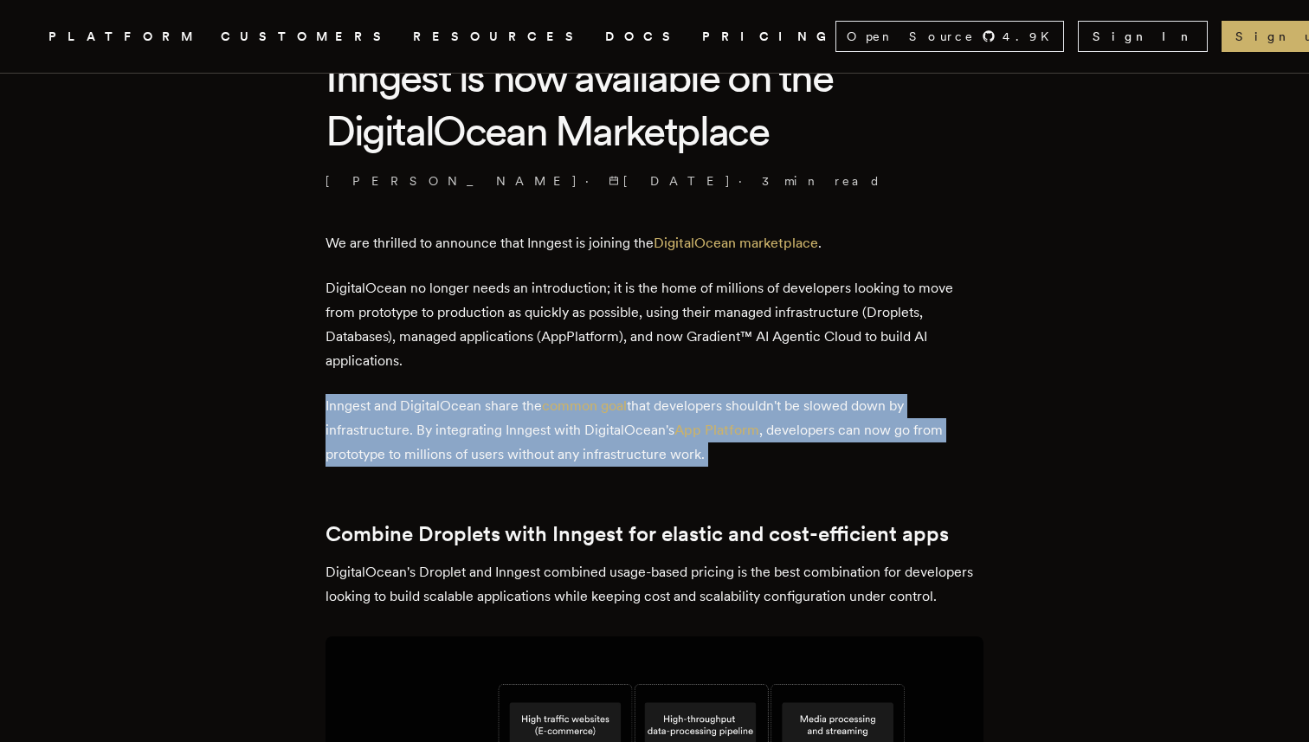
click at [854, 453] on p "Inngest and DigitalOcean share the common goal that developers shouldn't be slo…" at bounding box center [654, 430] width 658 height 73
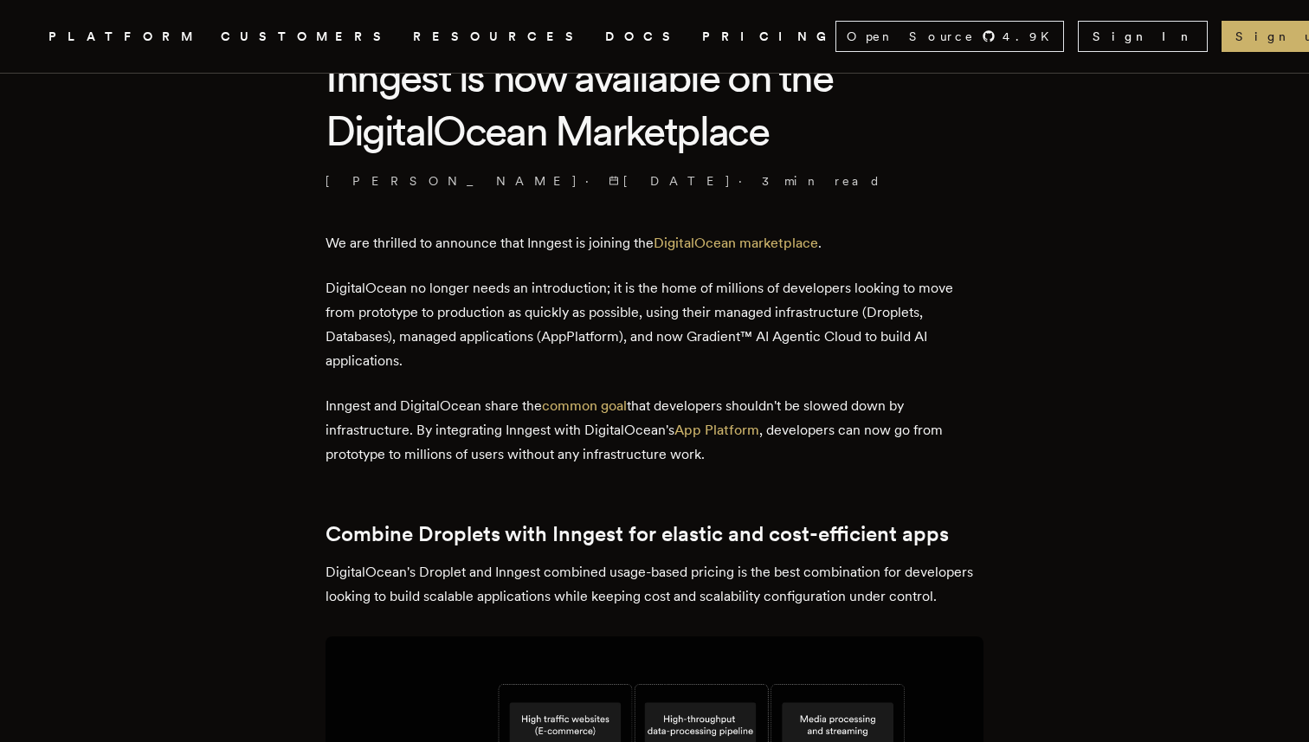
click at [854, 453] on p "Inngest and DigitalOcean share the common goal that developers shouldn't be slo…" at bounding box center [654, 430] width 658 height 73
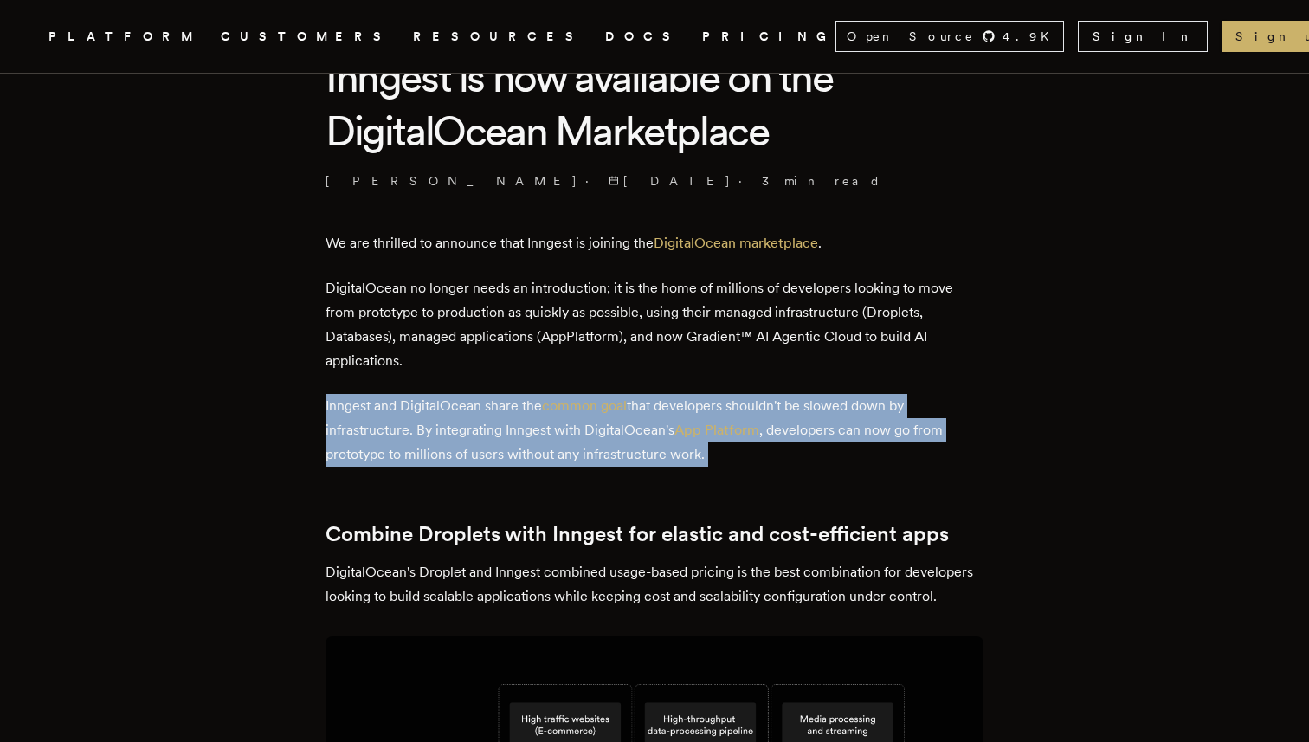
click at [854, 453] on p "Inngest and DigitalOcean share the common goal that developers shouldn't be slo…" at bounding box center [654, 430] width 658 height 73
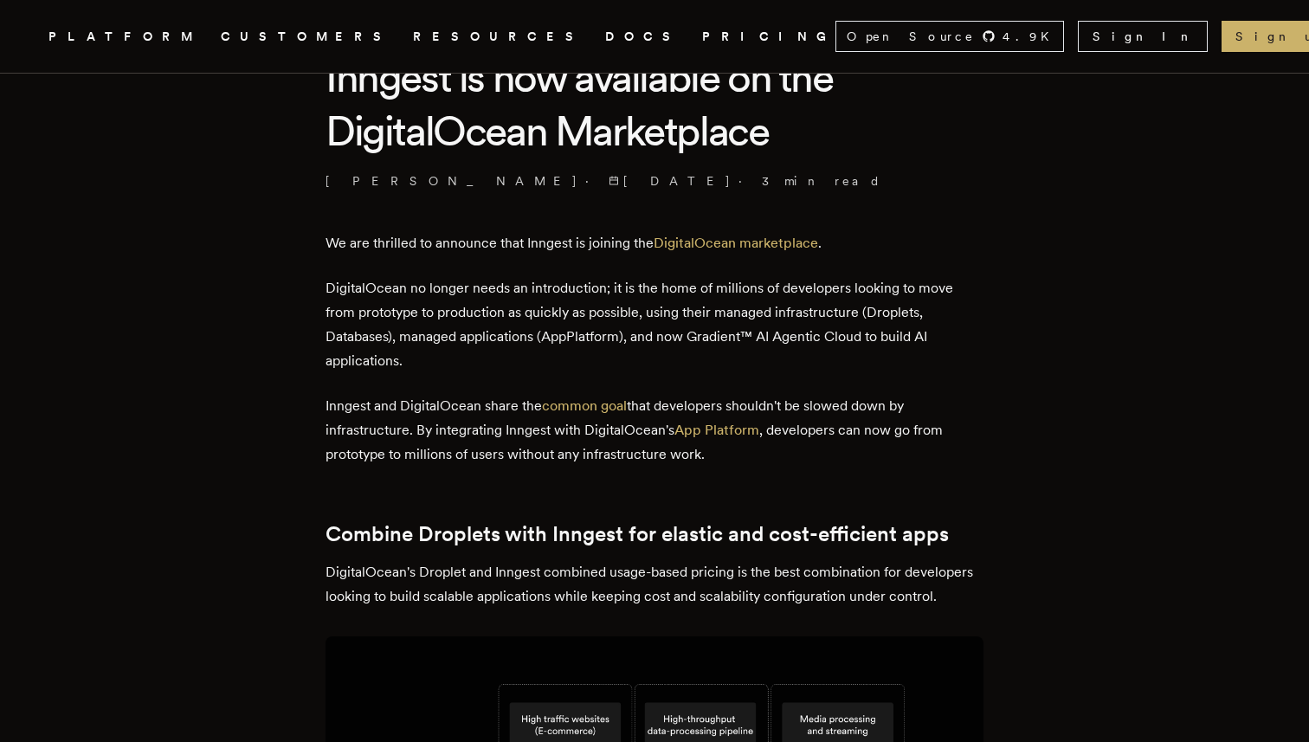
click at [854, 453] on p "Inngest and DigitalOcean share the common goal that developers shouldn't be slo…" at bounding box center [654, 430] width 658 height 73
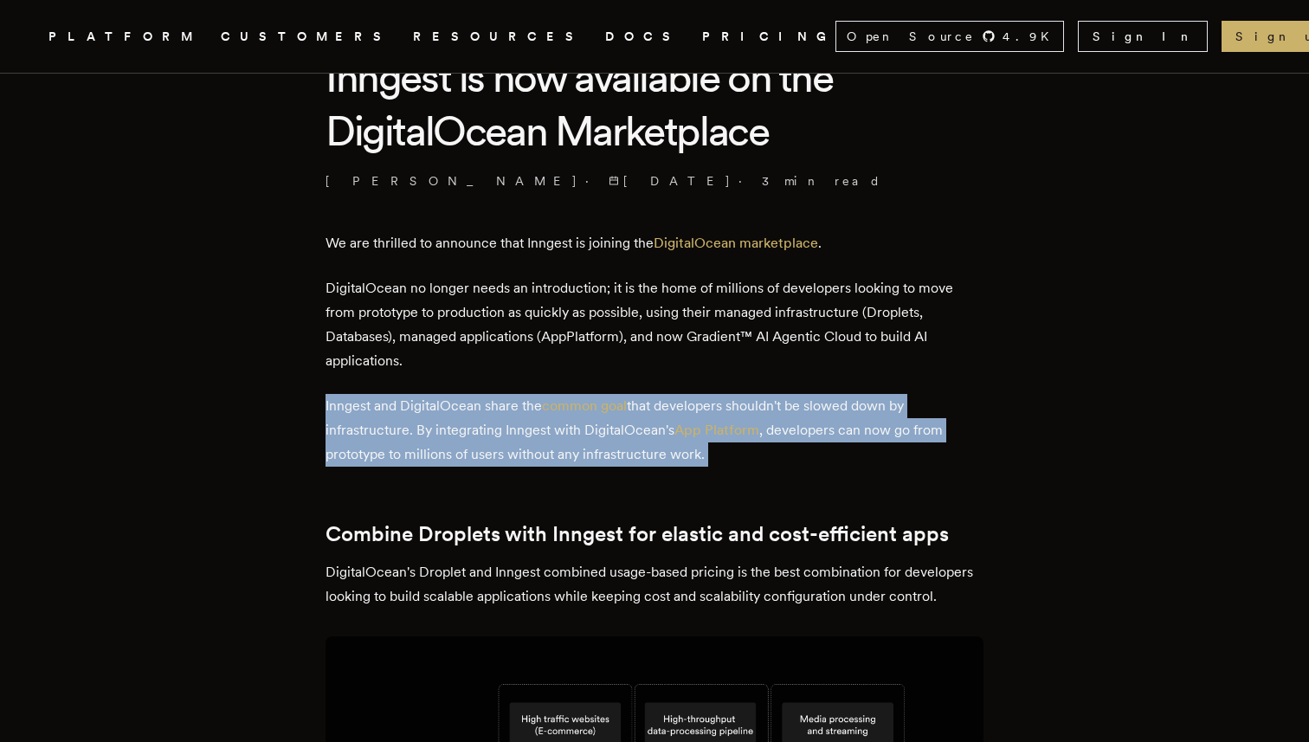
click at [862, 453] on p "Inngest and DigitalOcean share the common goal that developers shouldn't be slo…" at bounding box center [654, 430] width 658 height 73
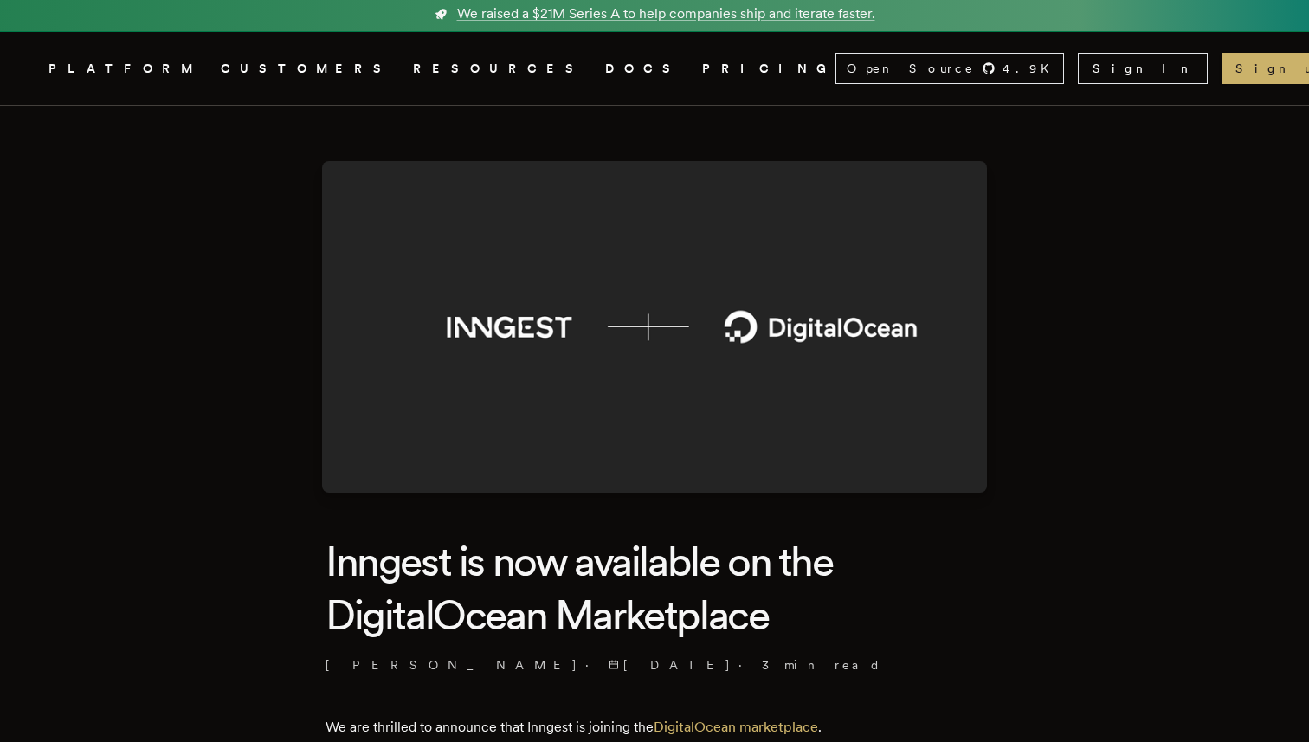
scroll to position [0, 0]
